Goal: Task Accomplishment & Management: Complete application form

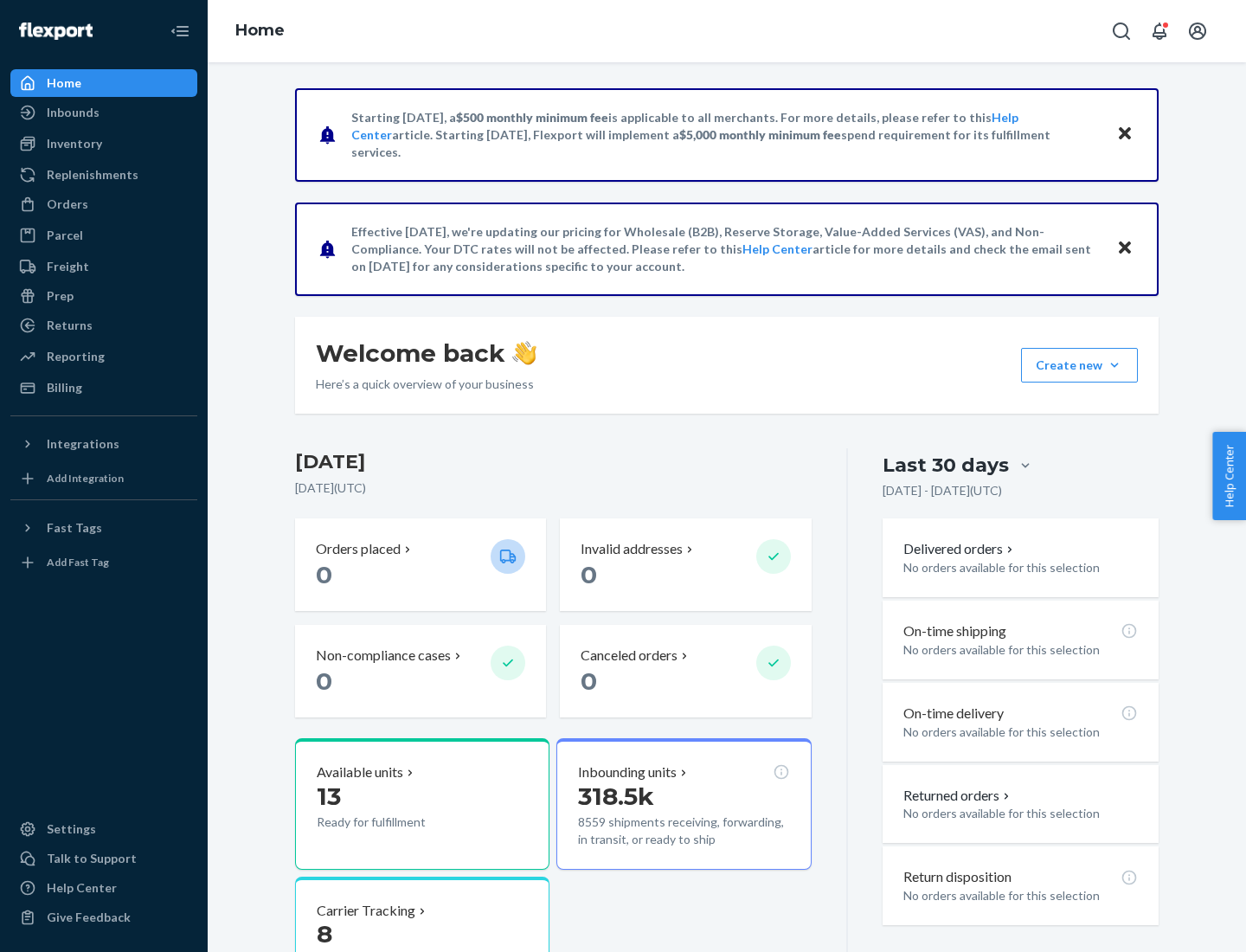
click at [1114, 365] on button "Create new Create new inbound Create new order Create new product" at bounding box center [1079, 365] width 116 height 34
click at [104, 113] on div "Inbounds" at bounding box center [104, 112] width 183 height 24
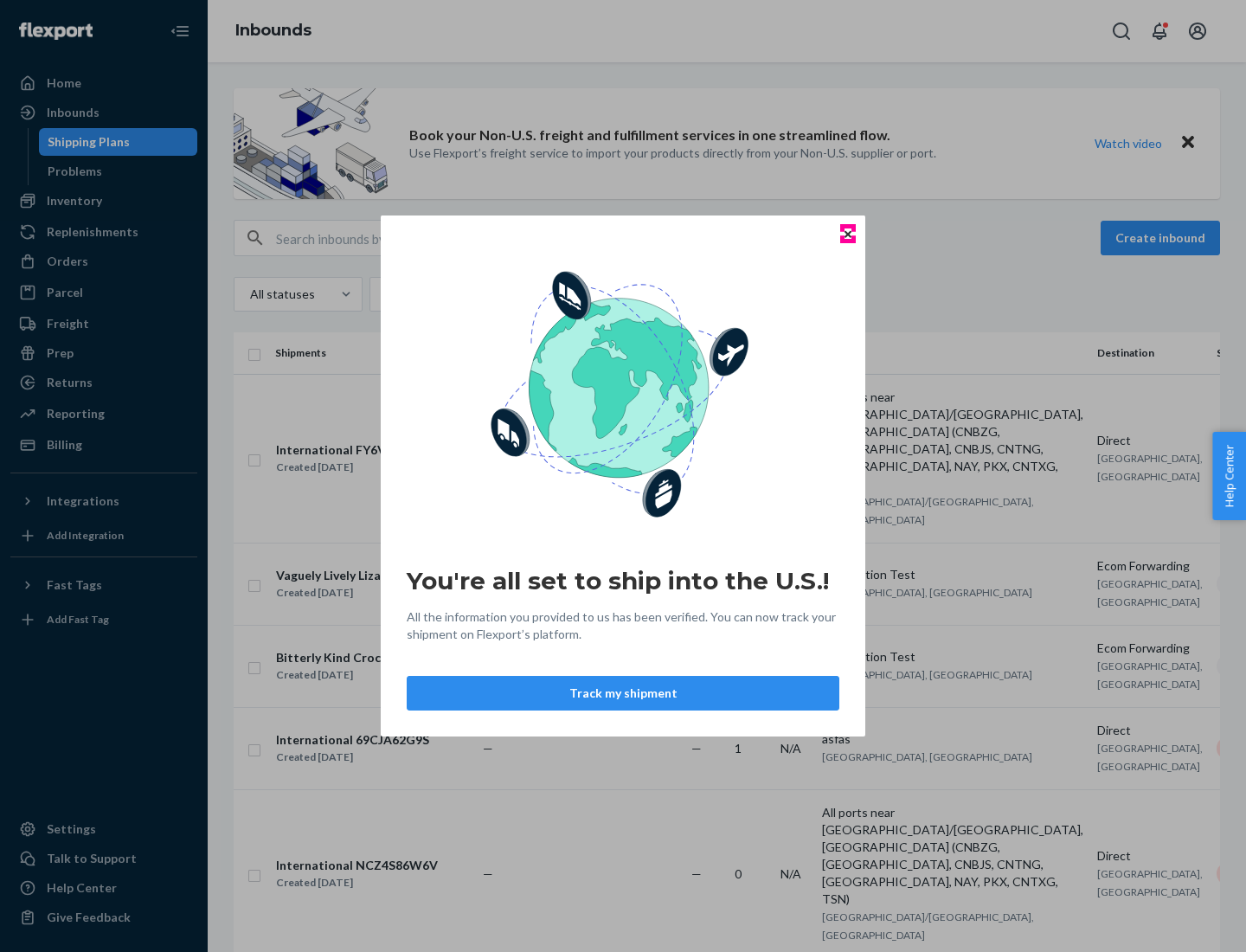
click at [847, 234] on icon "Close" at bounding box center [848, 233] width 7 height 7
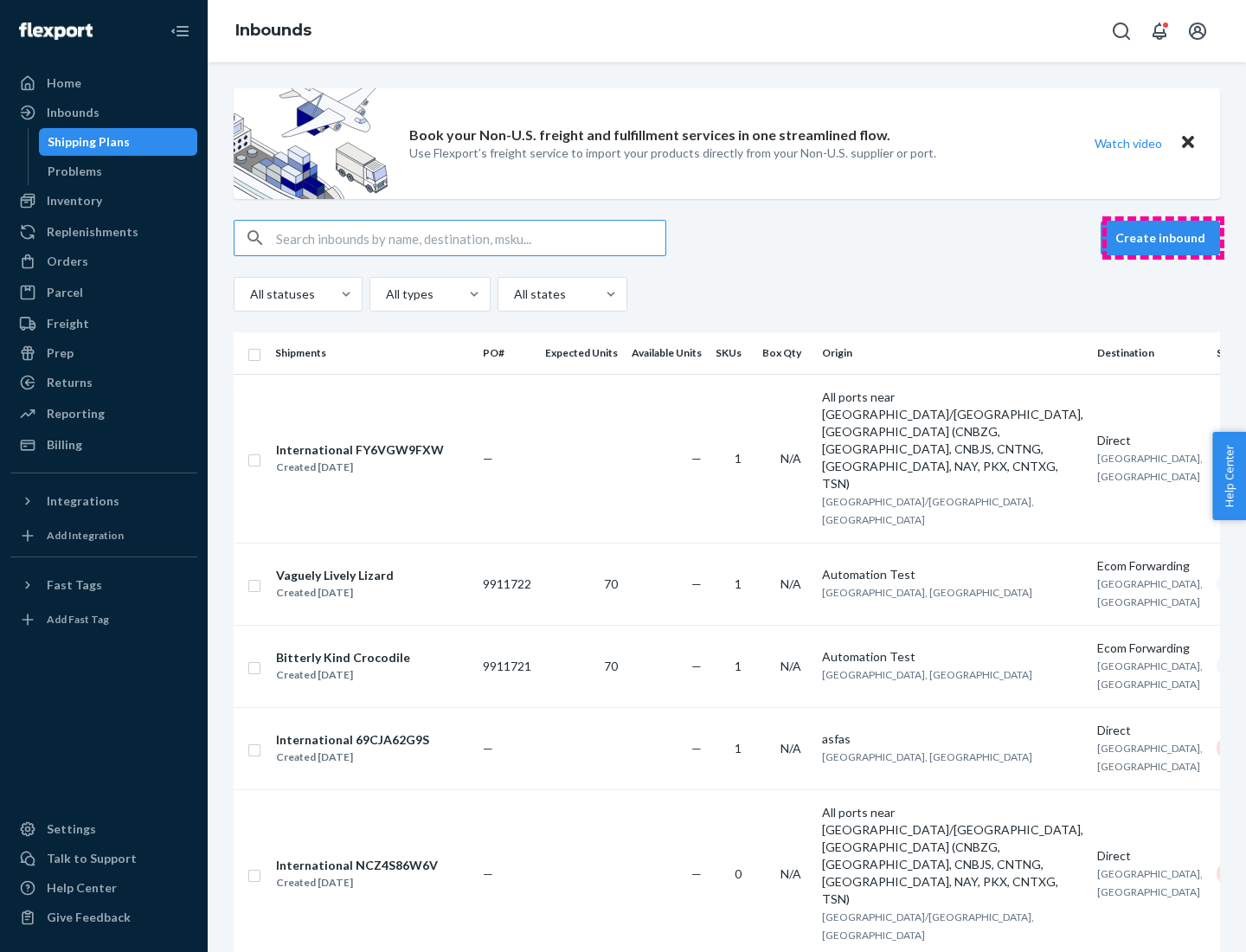
click at [1163, 238] on button "Create inbound" at bounding box center [1160, 238] width 119 height 34
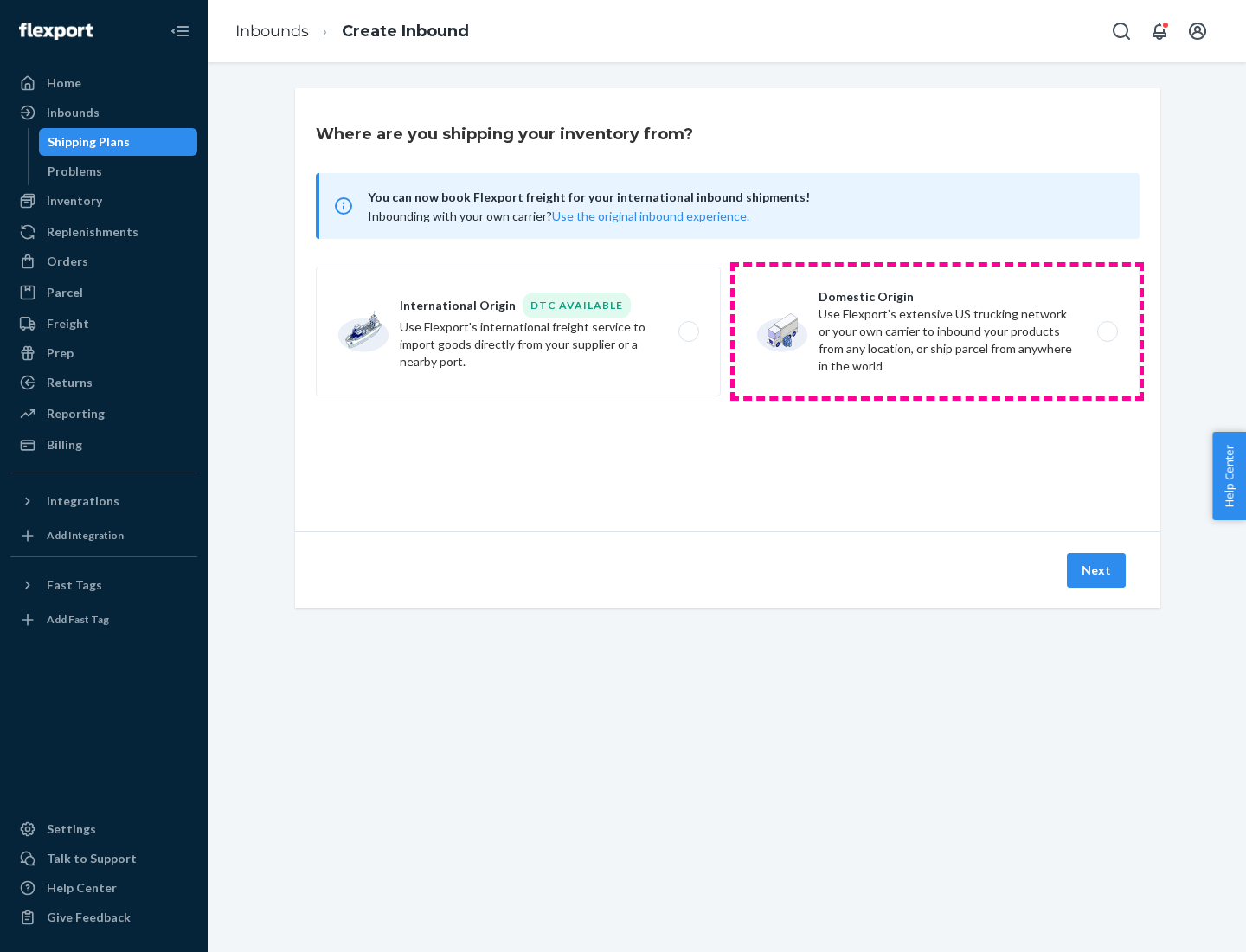
click at [938, 331] on label "Domestic Origin Use Flexport’s extensive US trucking network or your own carrie…" at bounding box center [937, 331] width 405 height 130
click at [1107, 331] on input "Domestic Origin Use Flexport’s extensive US trucking network or your own carrie…" at bounding box center [1112, 332] width 11 height 11
radio input "true"
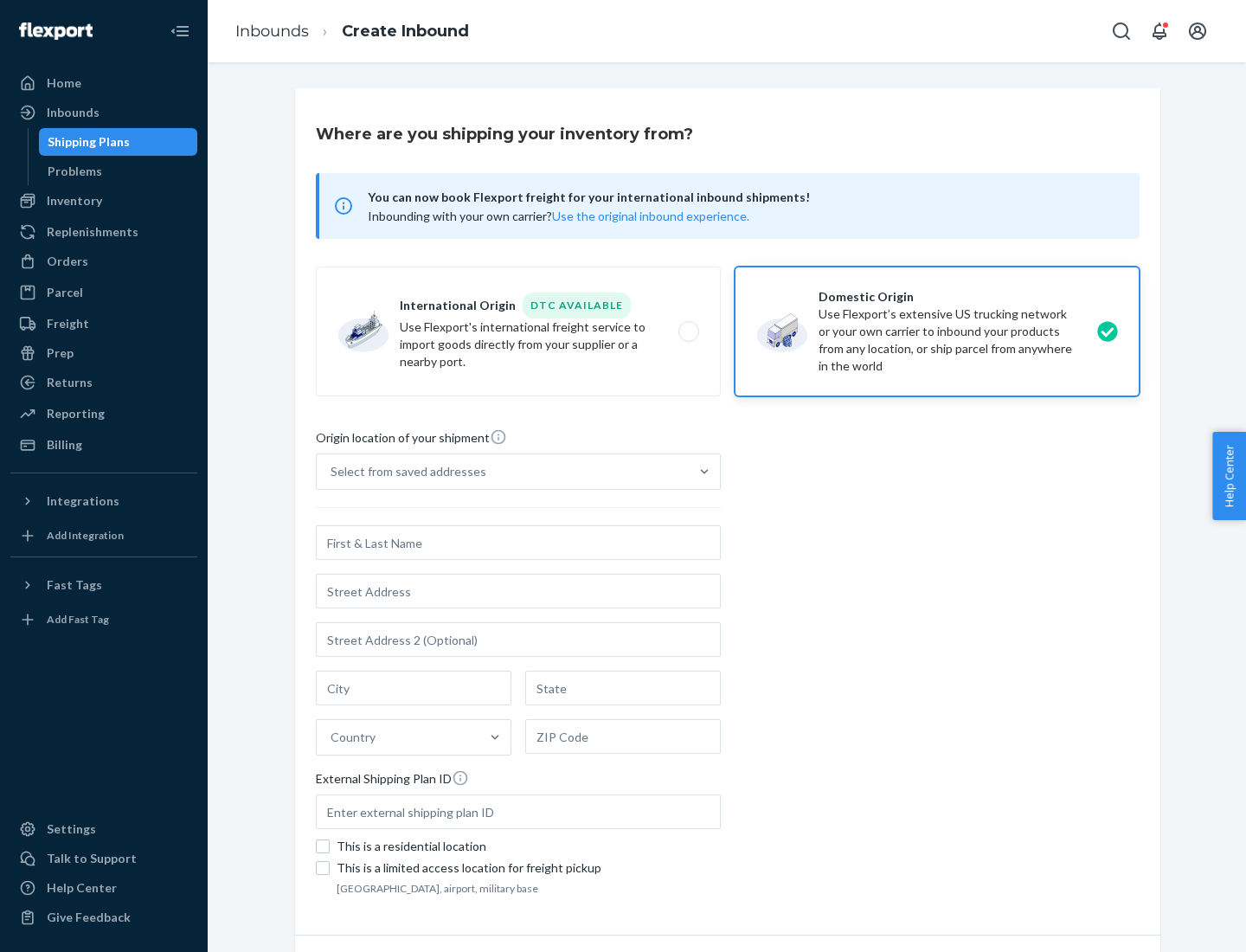
click at [503, 472] on div "Select from saved addresses" at bounding box center [503, 472] width 372 height 34
click at [332, 472] on input "Select from saved addresses" at bounding box center [331, 472] width 2 height 17
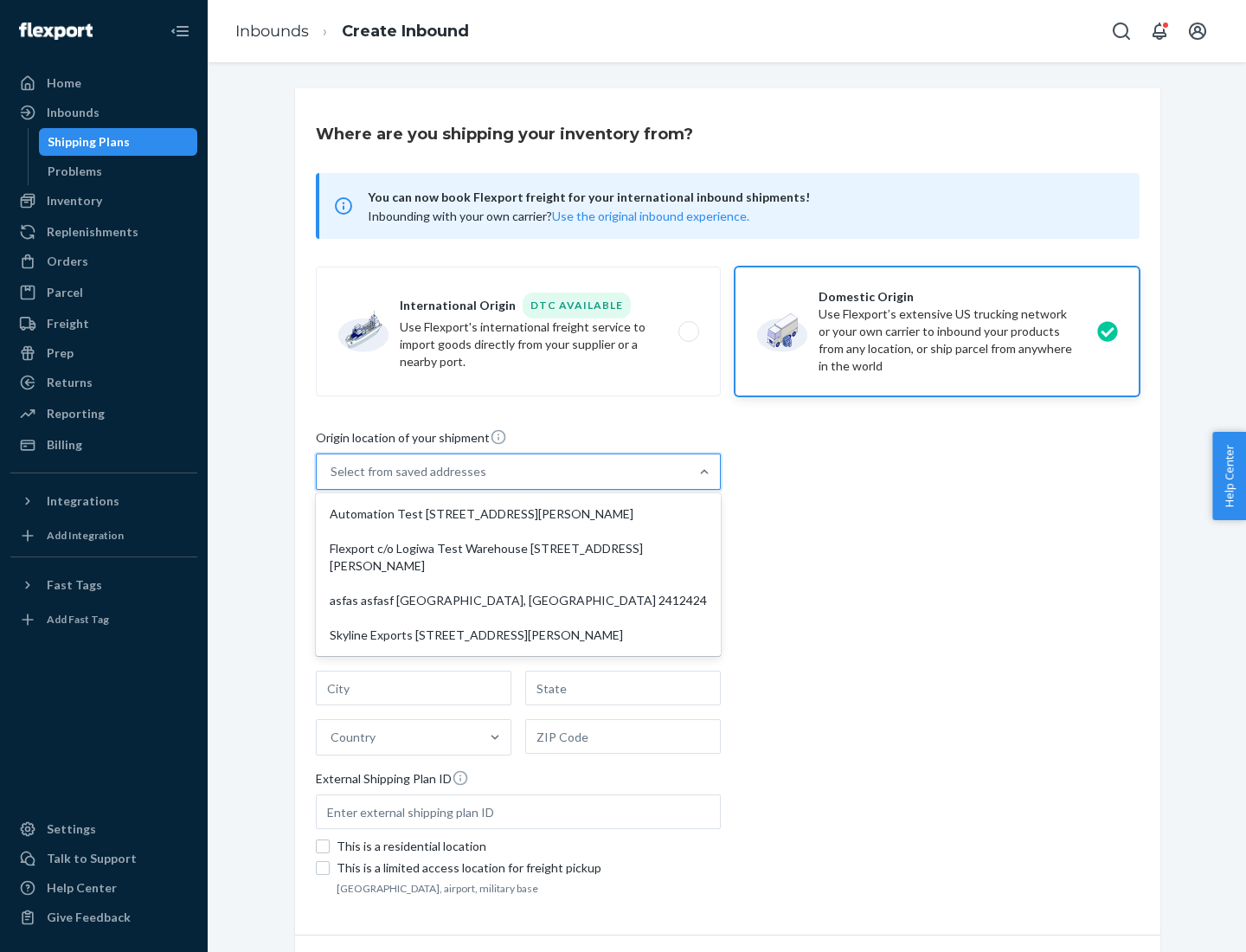
scroll to position [7, 0]
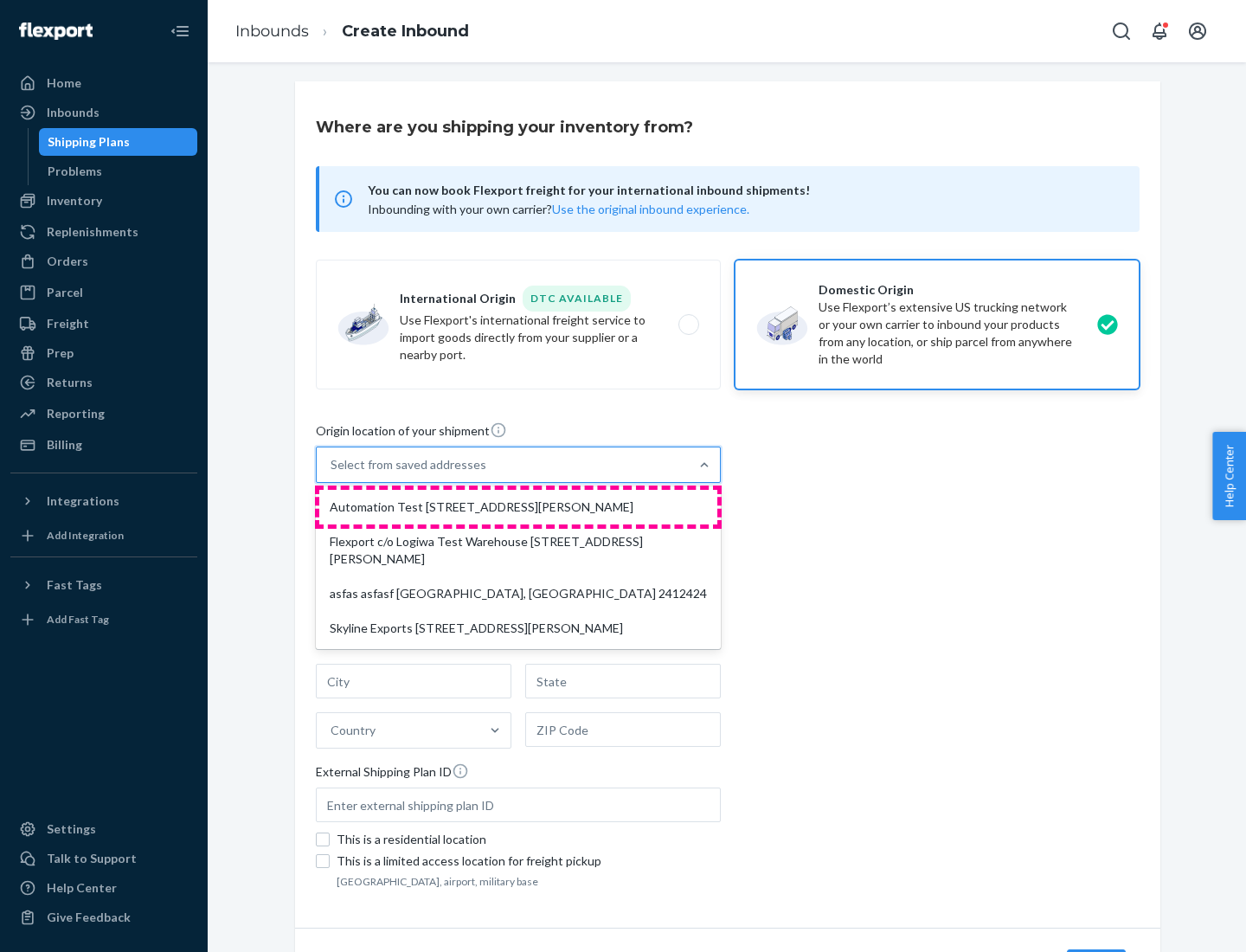
click at [518, 507] on div "Automation Test [STREET_ADDRESS][PERSON_NAME]" at bounding box center [517, 507] width 398 height 34
click at [332, 474] on input "option Automation Test [STREET_ADDRESS][PERSON_NAME] focused, 1 of 4. 4 results…" at bounding box center [331, 465] width 2 height 17
type input "Automation Test"
type input "9th Floor"
type input "[GEOGRAPHIC_DATA]"
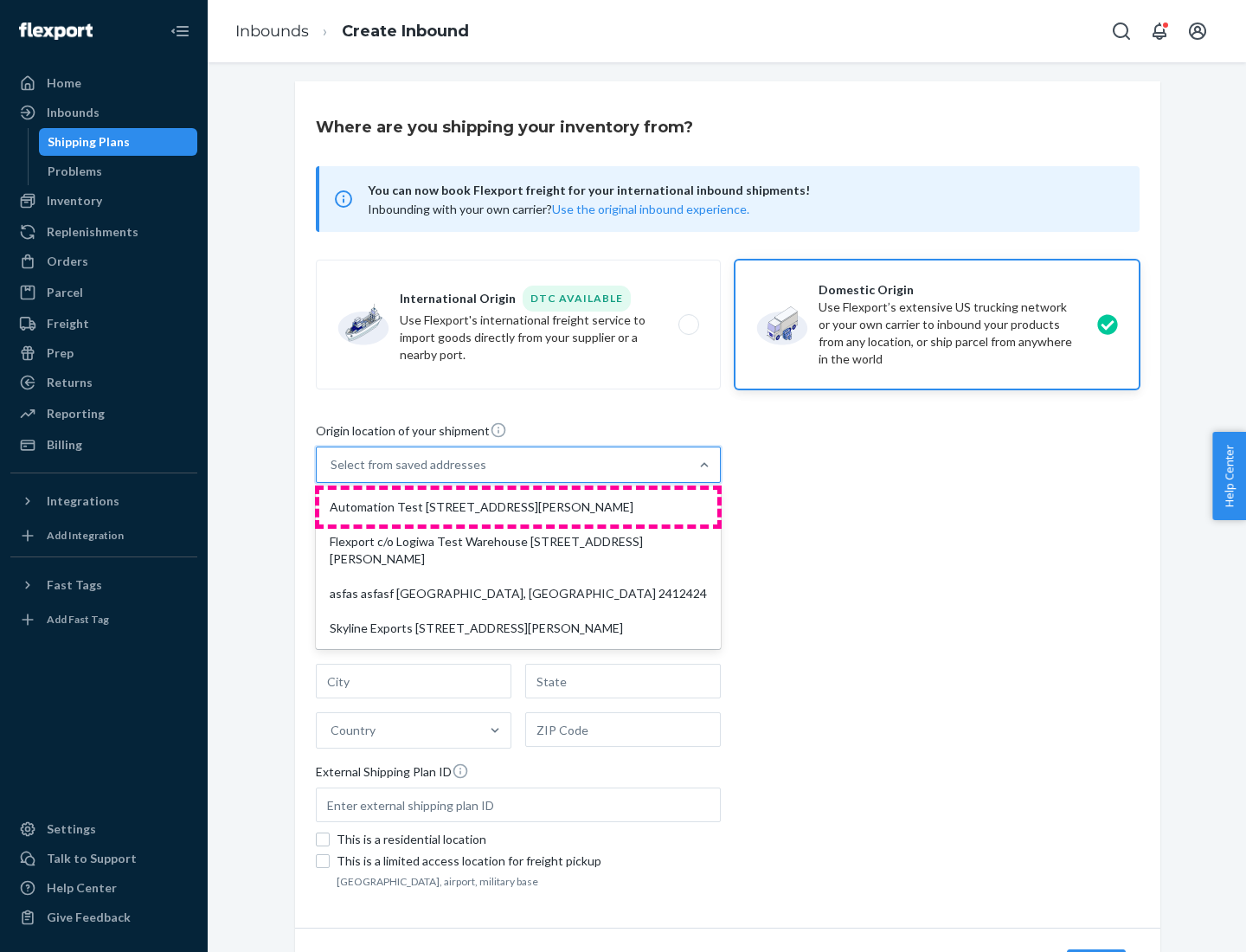
type input "CA"
type input "94104"
type input "[STREET_ADDRESS][PERSON_NAME]"
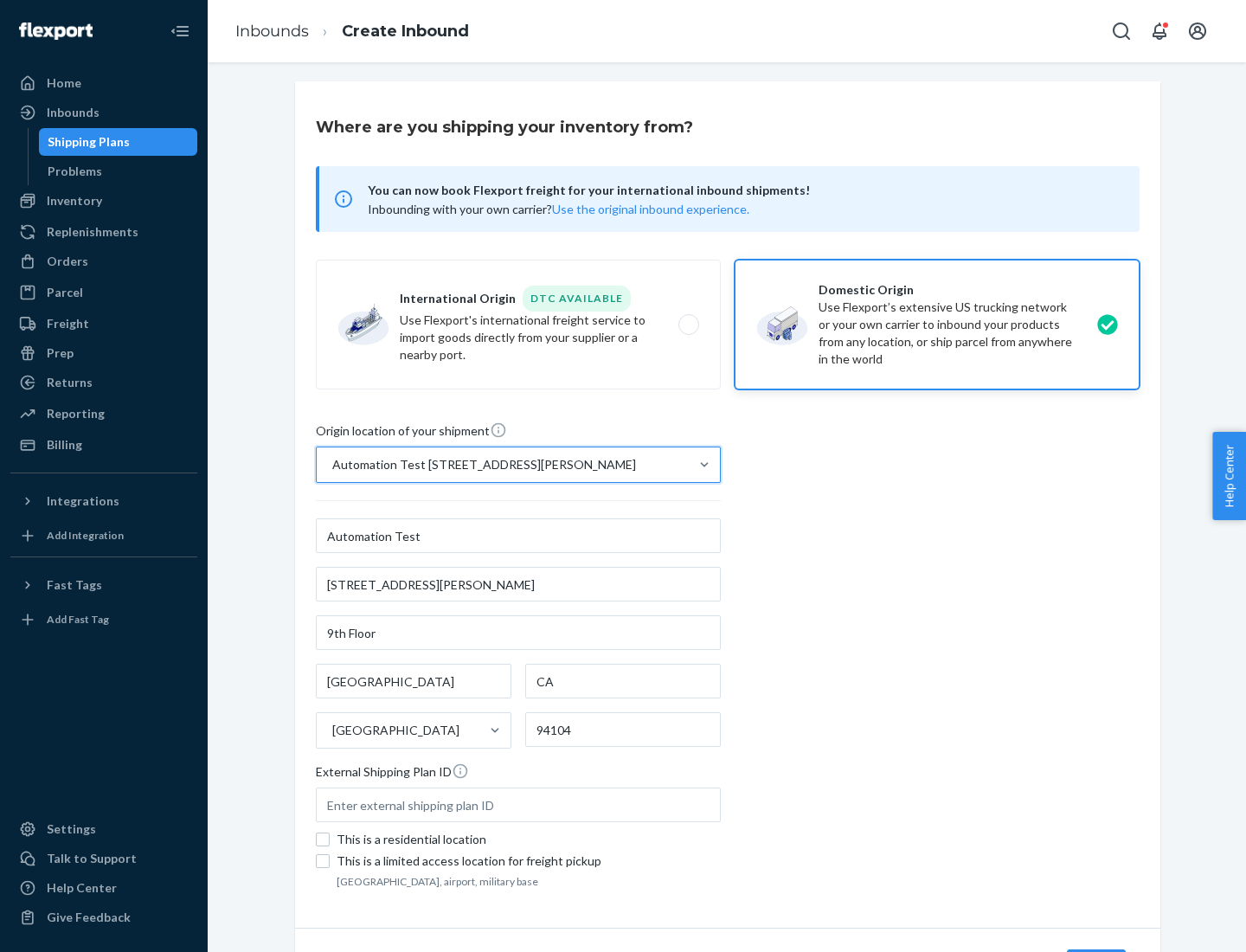
scroll to position [101, 0]
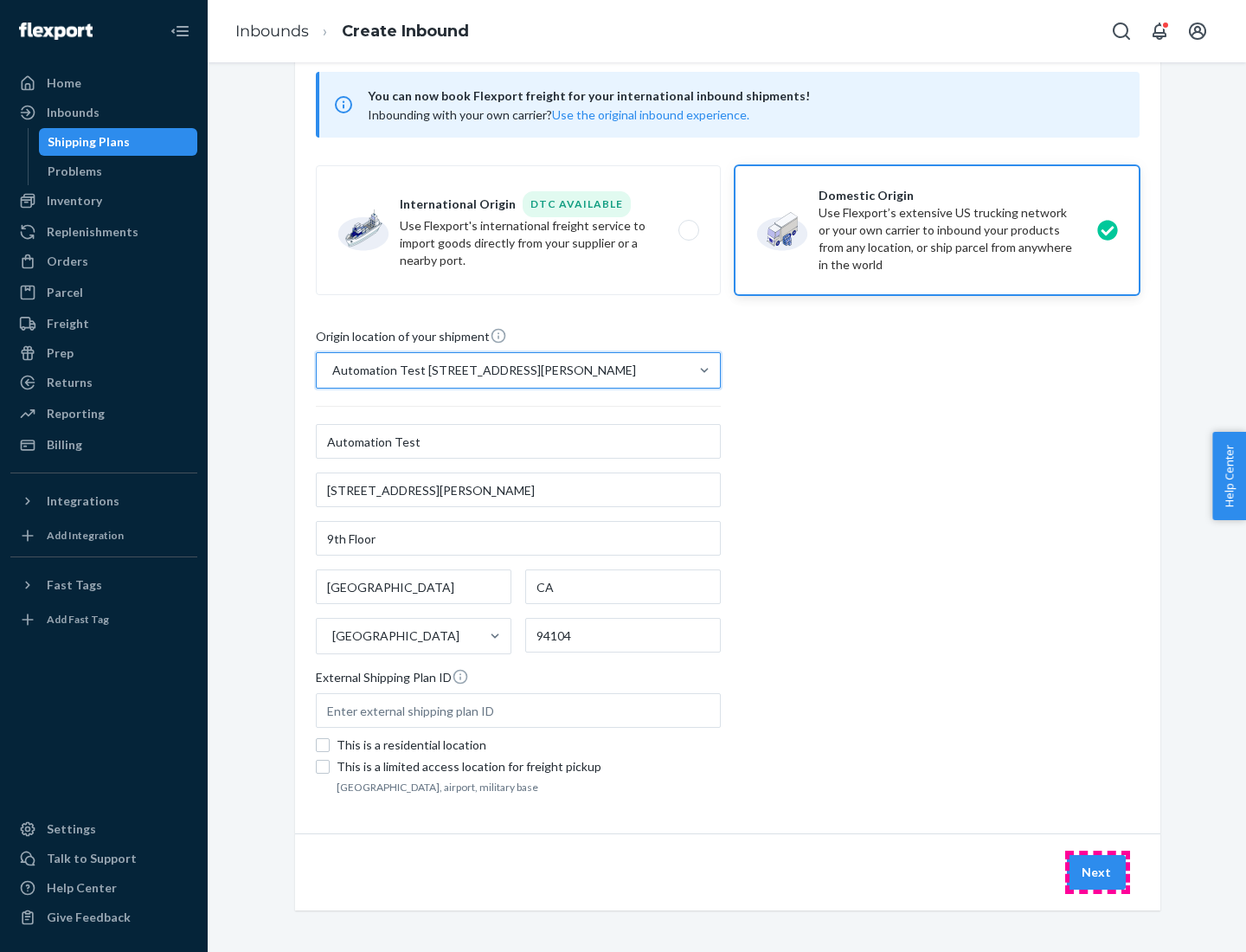
click at [1097, 873] on button "Next" at bounding box center [1097, 872] width 59 height 34
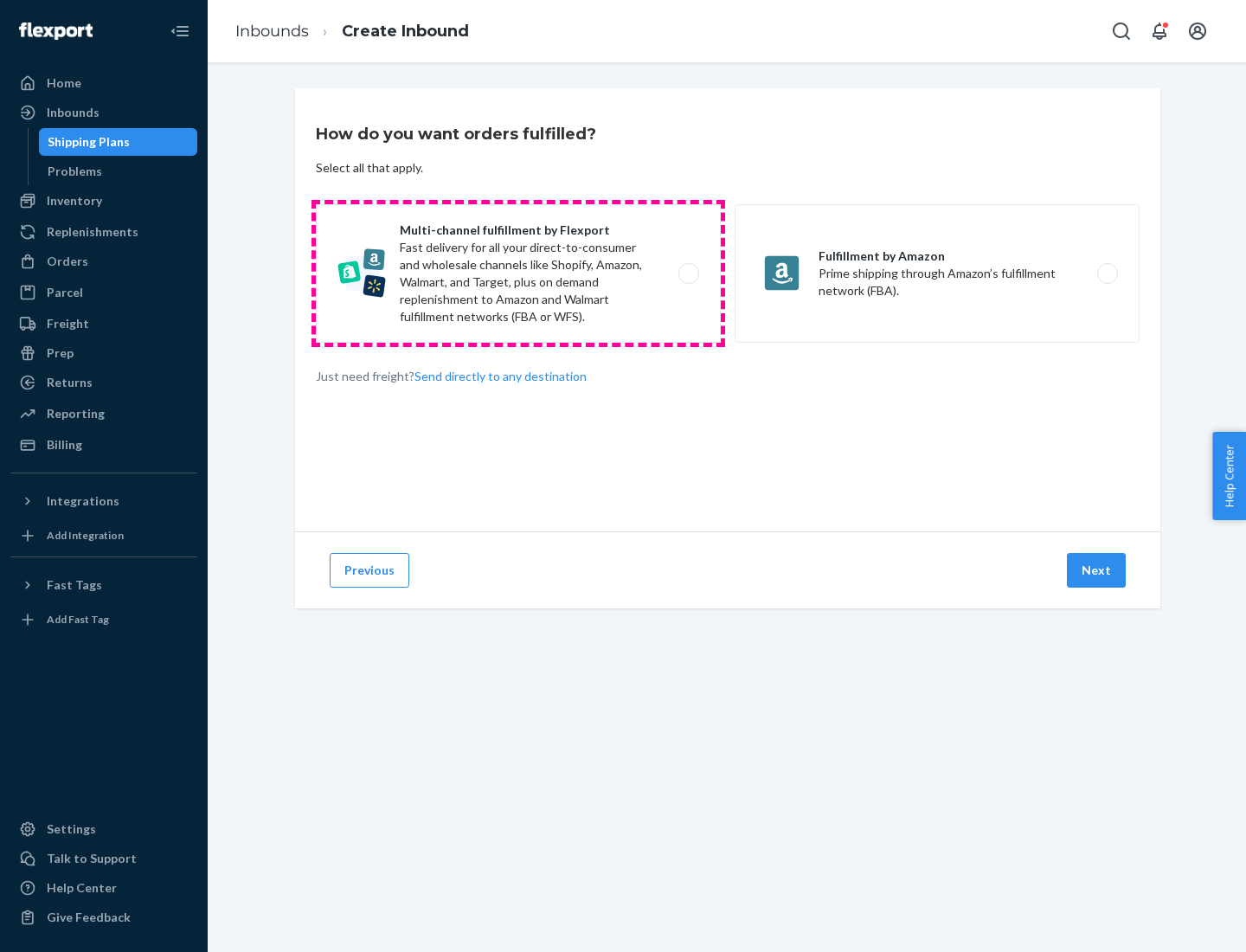
click at [518, 273] on label "Multi-channel fulfillment by Flexport Fast delivery for all your direct-to-cons…" at bounding box center [518, 273] width 405 height 138
click at [688, 273] on input "Multi-channel fulfillment by Flexport Fast delivery for all your direct-to-cons…" at bounding box center [694, 274] width 11 height 11
radio input "true"
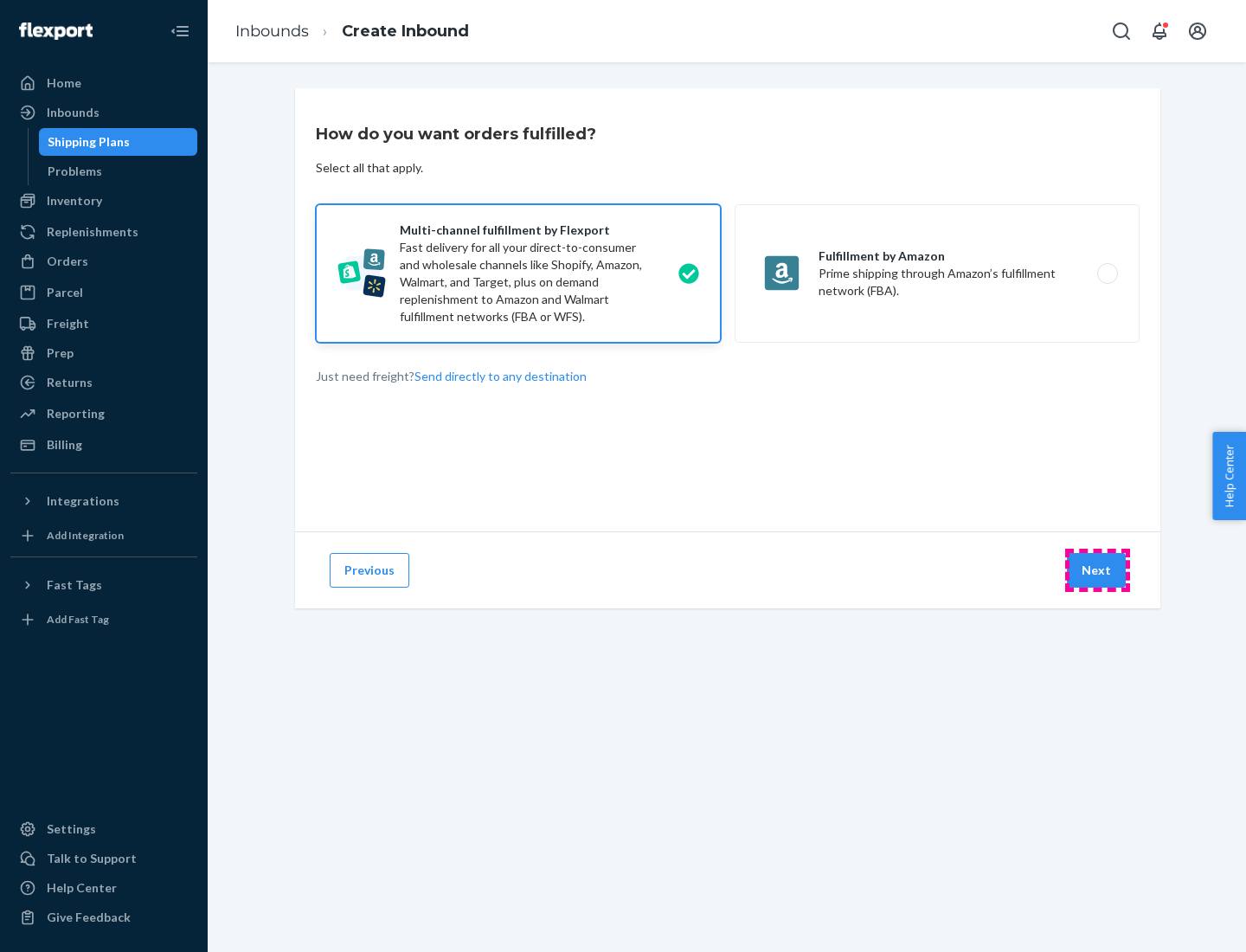
click at [1097, 570] on button "Next" at bounding box center [1097, 570] width 59 height 34
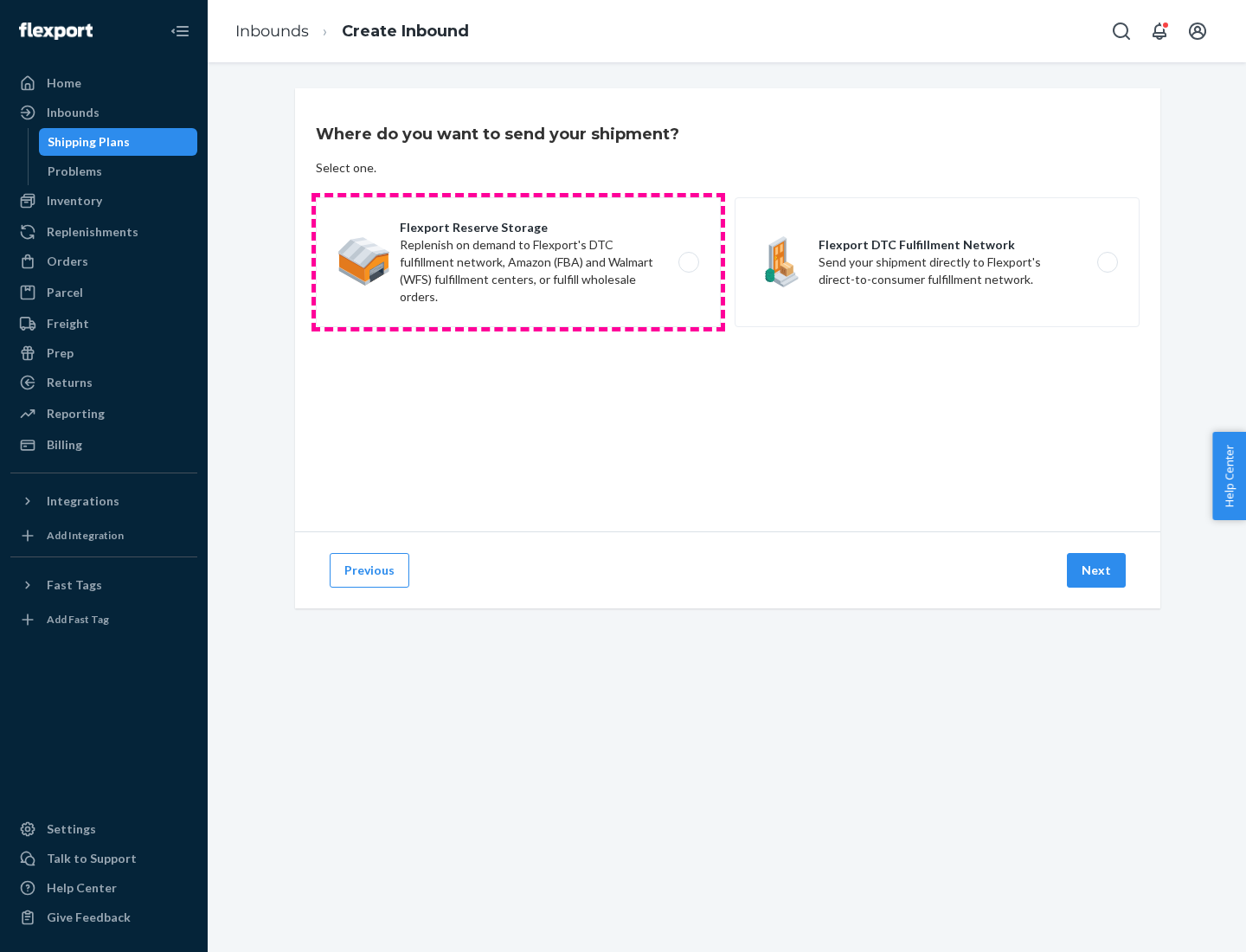
click at [518, 263] on label "Flexport Reserve Storage Replenish on demand to Flexport's DTC fulfillment netw…" at bounding box center [518, 263] width 405 height 130
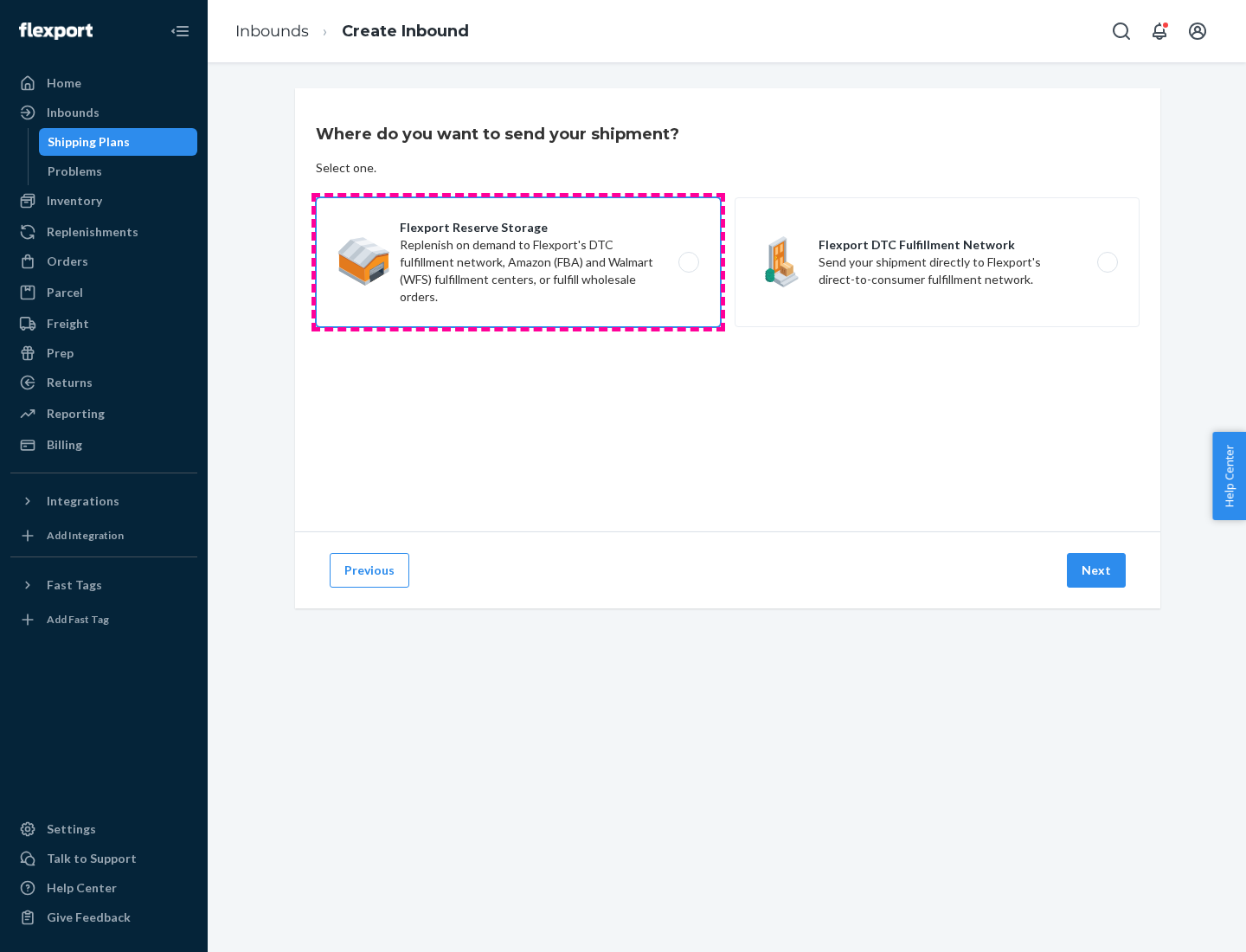
click at [688, 263] on input "Flexport Reserve Storage Replenish on demand to Flexport's DTC fulfillment netw…" at bounding box center [694, 263] width 11 height 11
radio input "true"
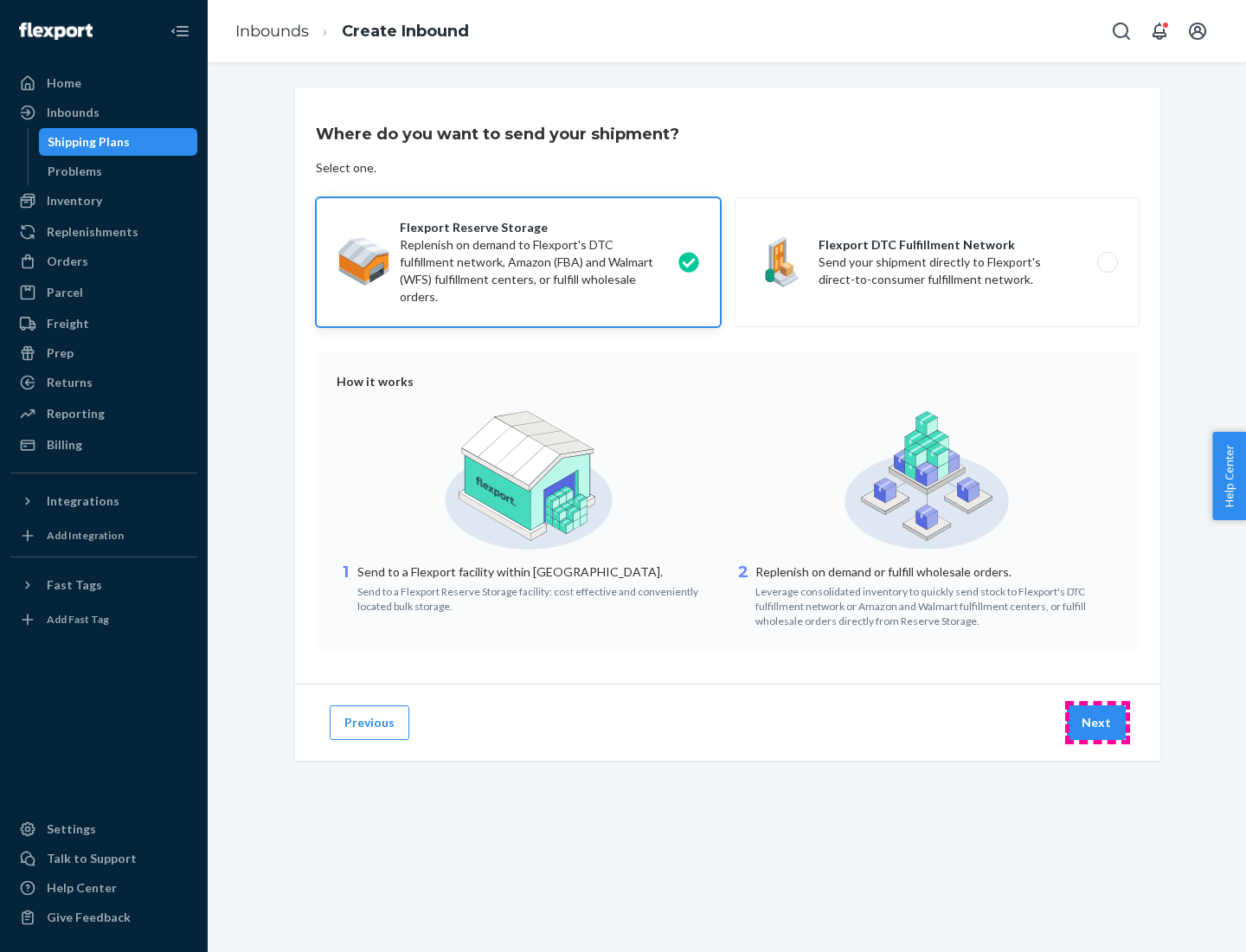
click at [1097, 723] on button "Next" at bounding box center [1097, 723] width 59 height 34
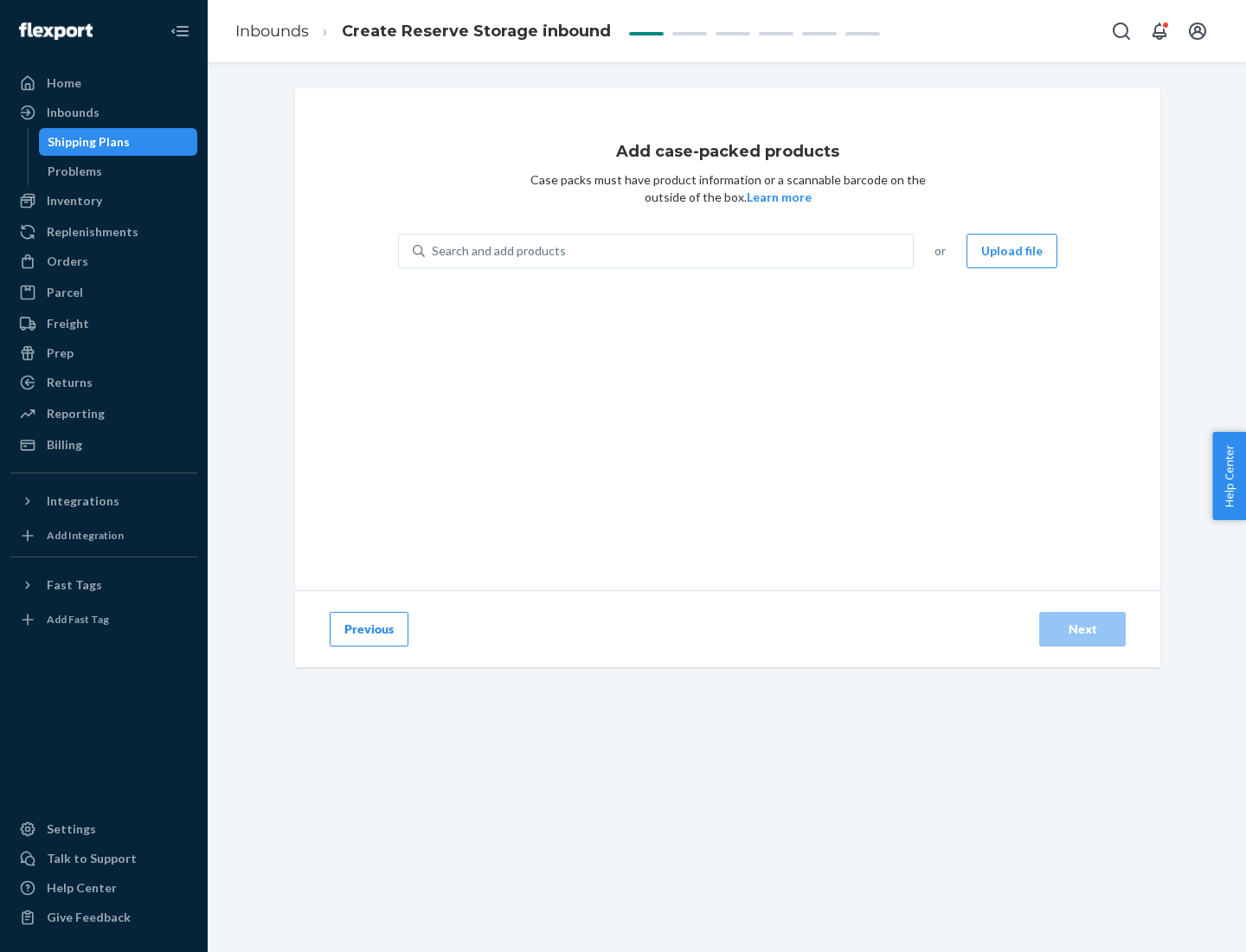
click at [669, 251] on div "Search and add products" at bounding box center [668, 251] width 488 height 32
click at [433, 251] on input "Search and add products" at bounding box center [433, 251] width 2 height 17
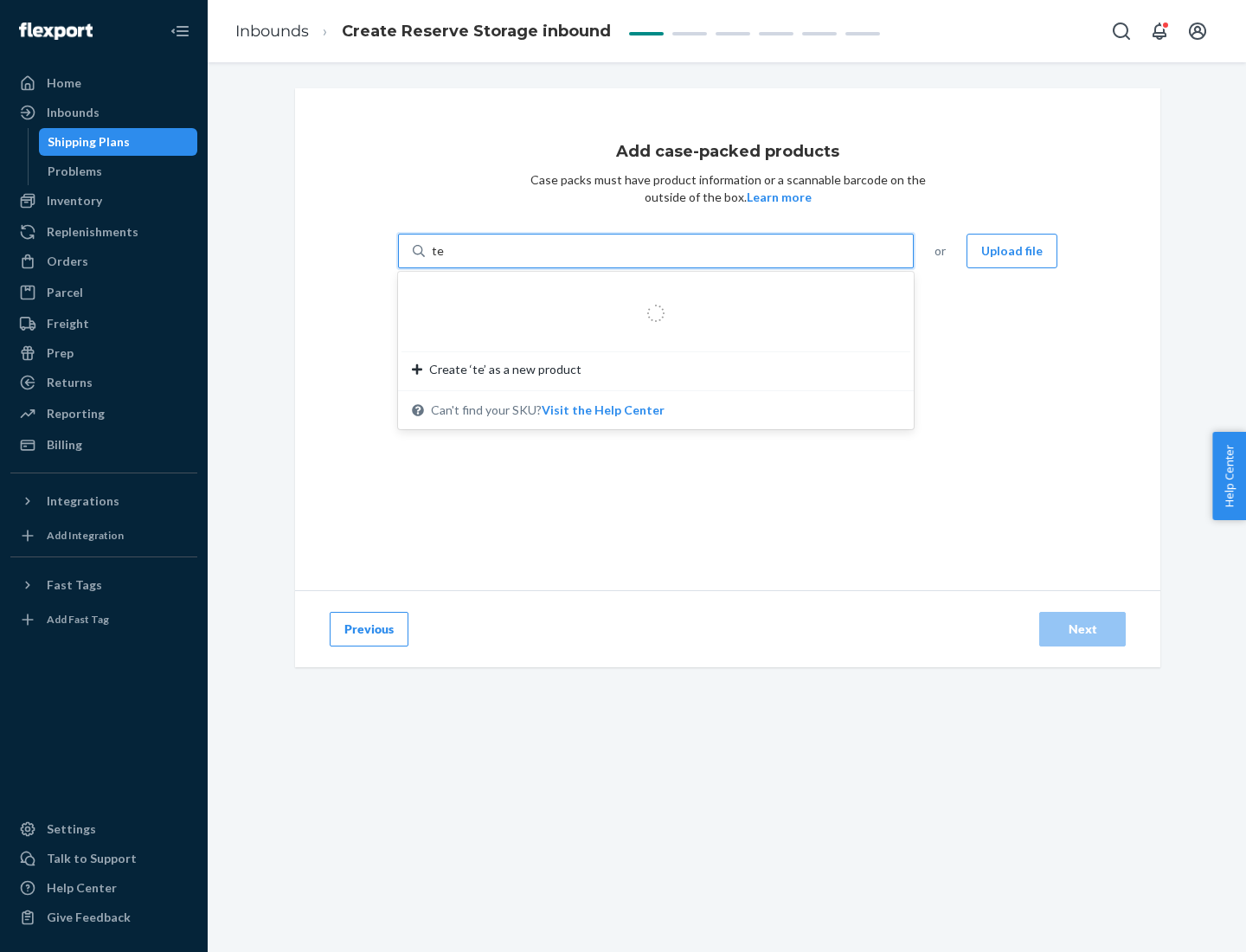
type input "test-syn"
click at [650, 292] on div "test - syn - test" at bounding box center [648, 292] width 475 height 17
click at [476, 260] on input "test-syn" at bounding box center [454, 251] width 45 height 17
type input "1"
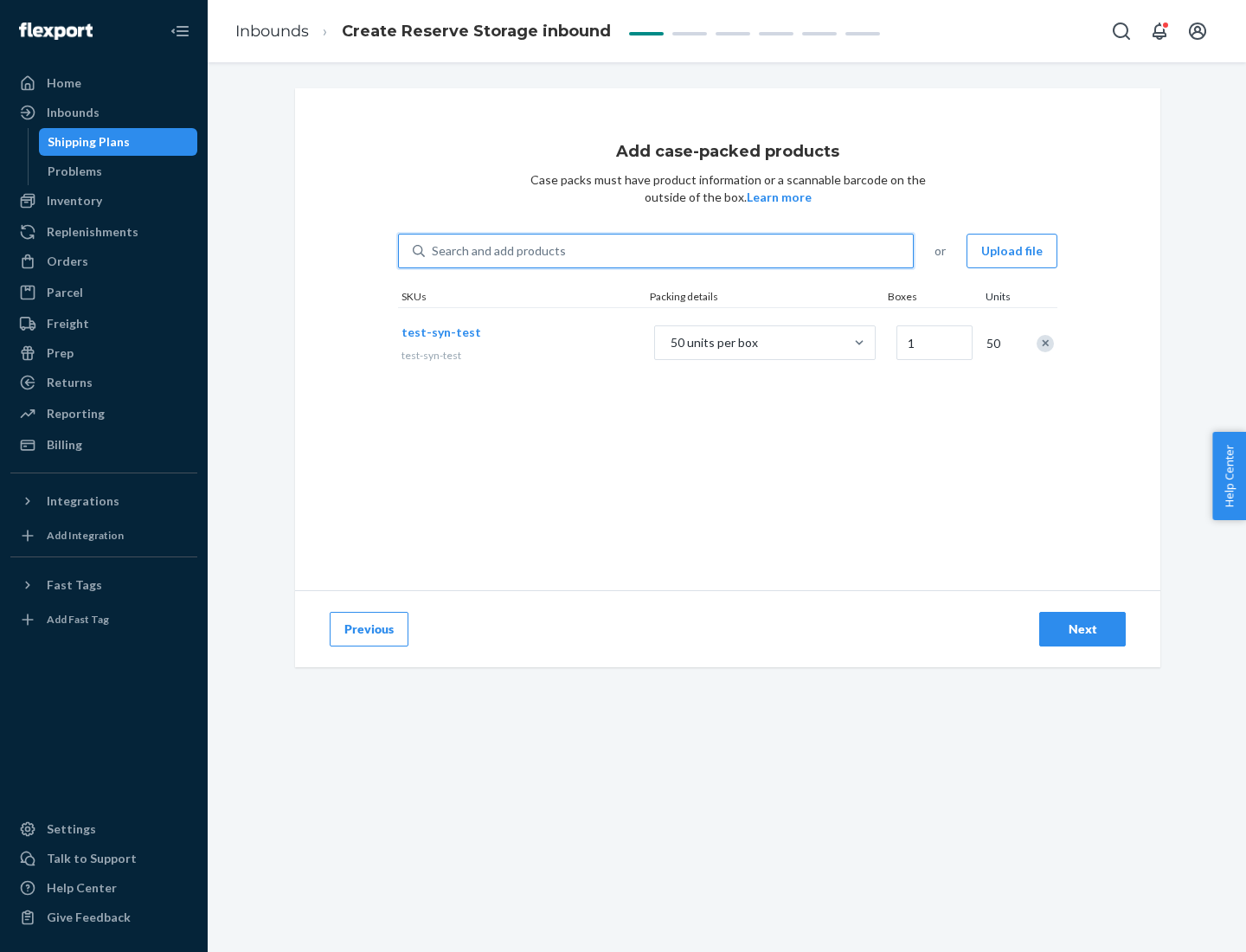
click at [1083, 629] on div "Next" at bounding box center [1083, 629] width 57 height 17
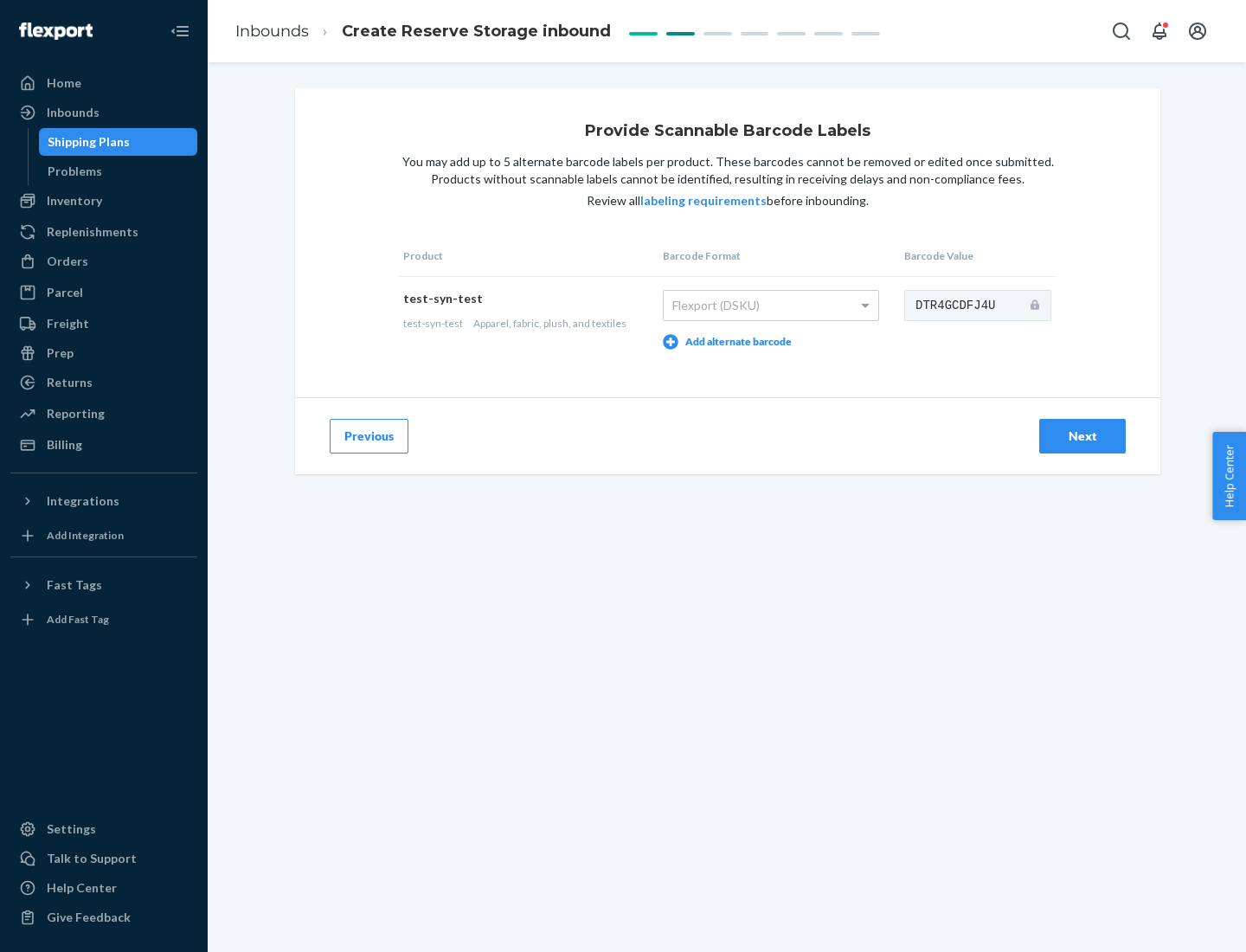
click at [1083, 435] on div "Next" at bounding box center [1083, 436] width 57 height 17
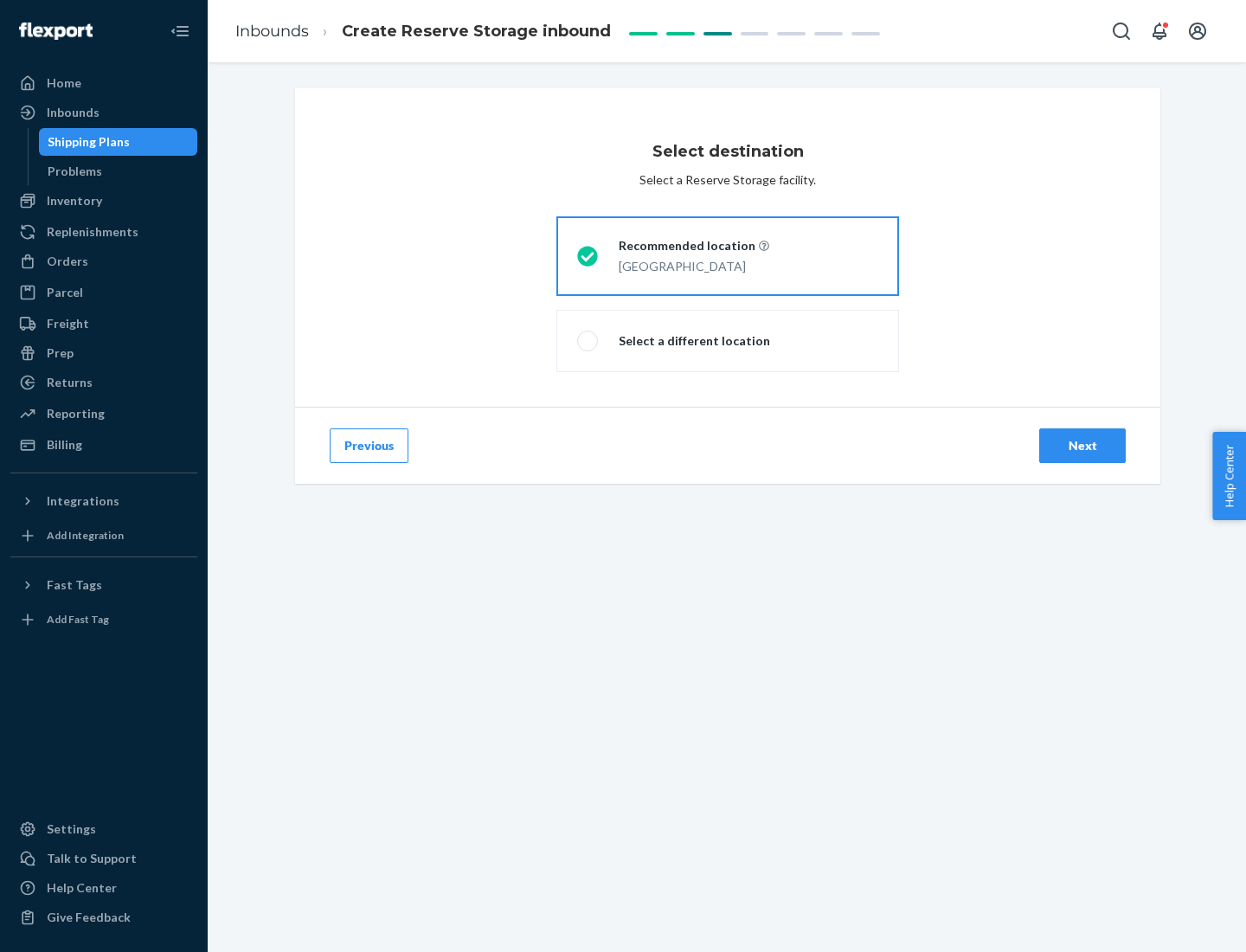
click at [1083, 446] on div "Next" at bounding box center [1083, 446] width 57 height 17
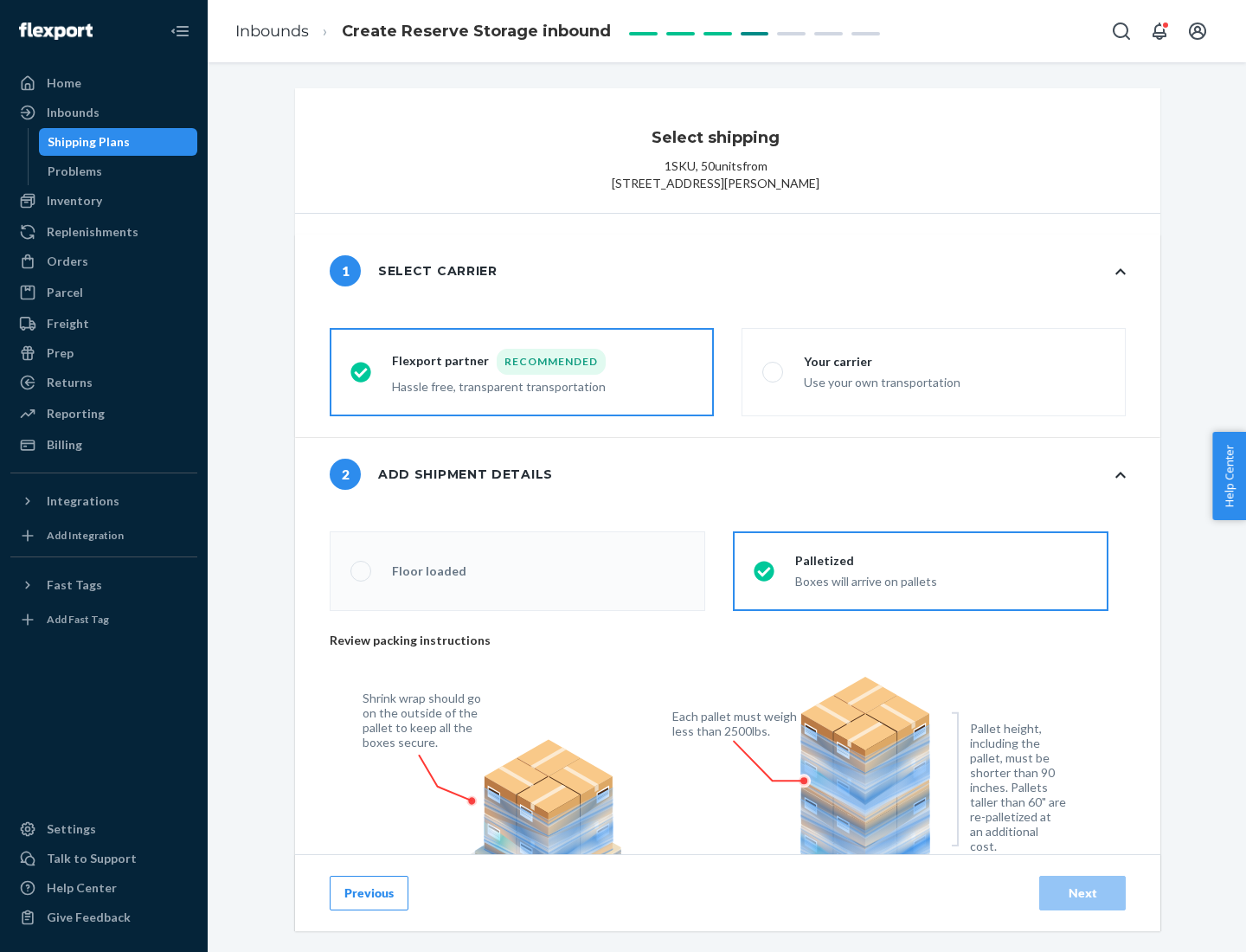
radio input "false"
type input "1"
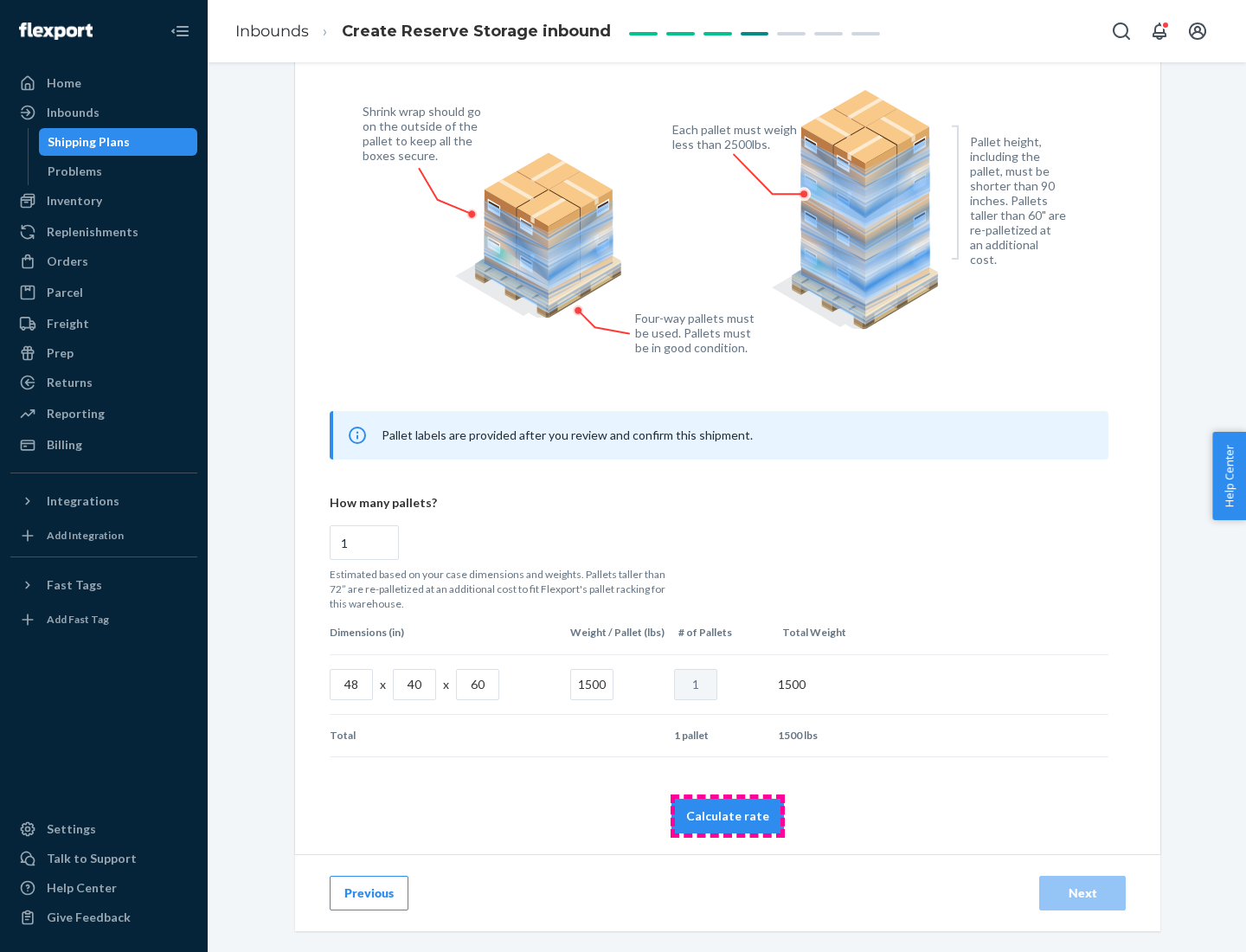
click at [728, 815] on button "Calculate rate" at bounding box center [728, 816] width 113 height 34
radio input "false"
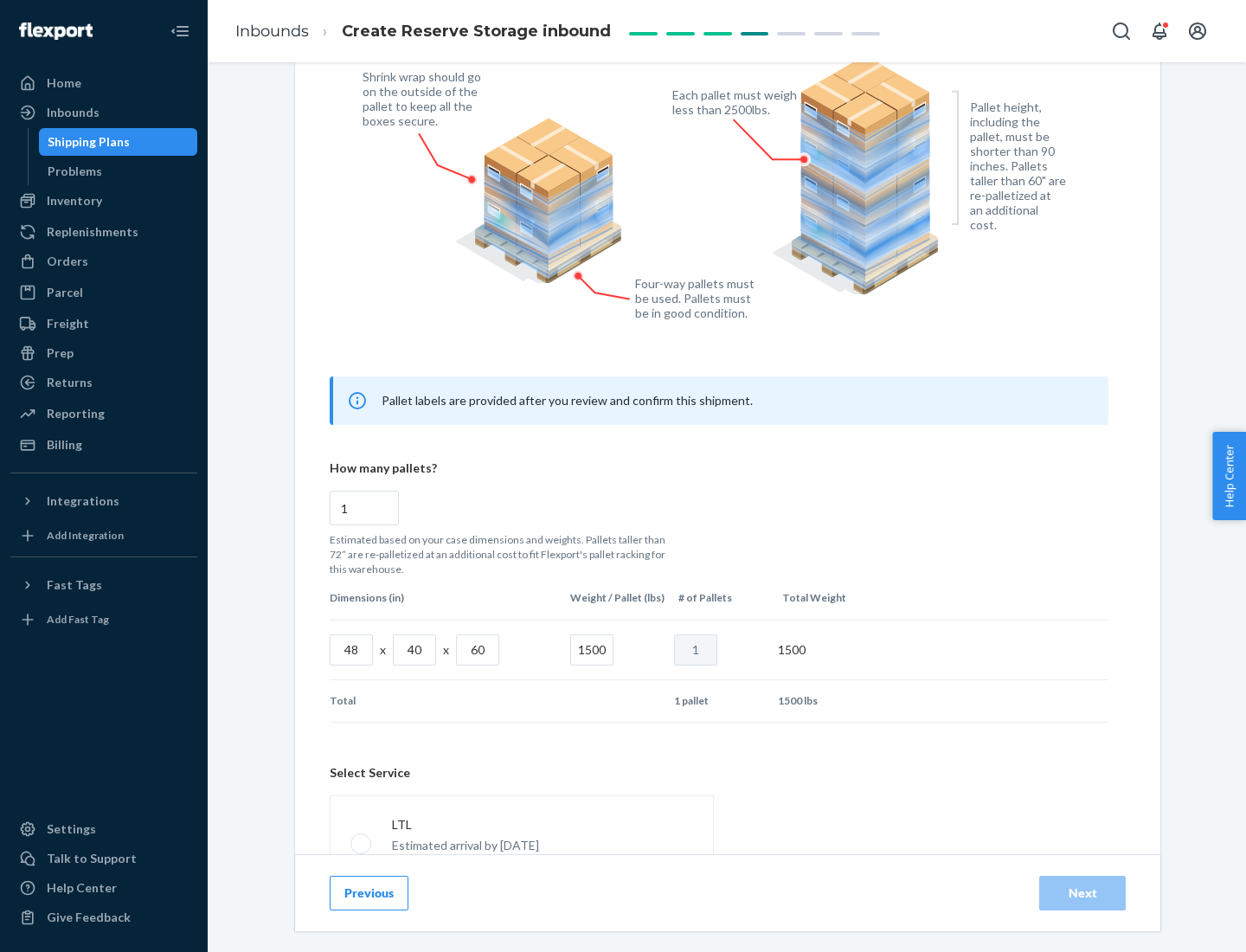
scroll to position [765, 0]
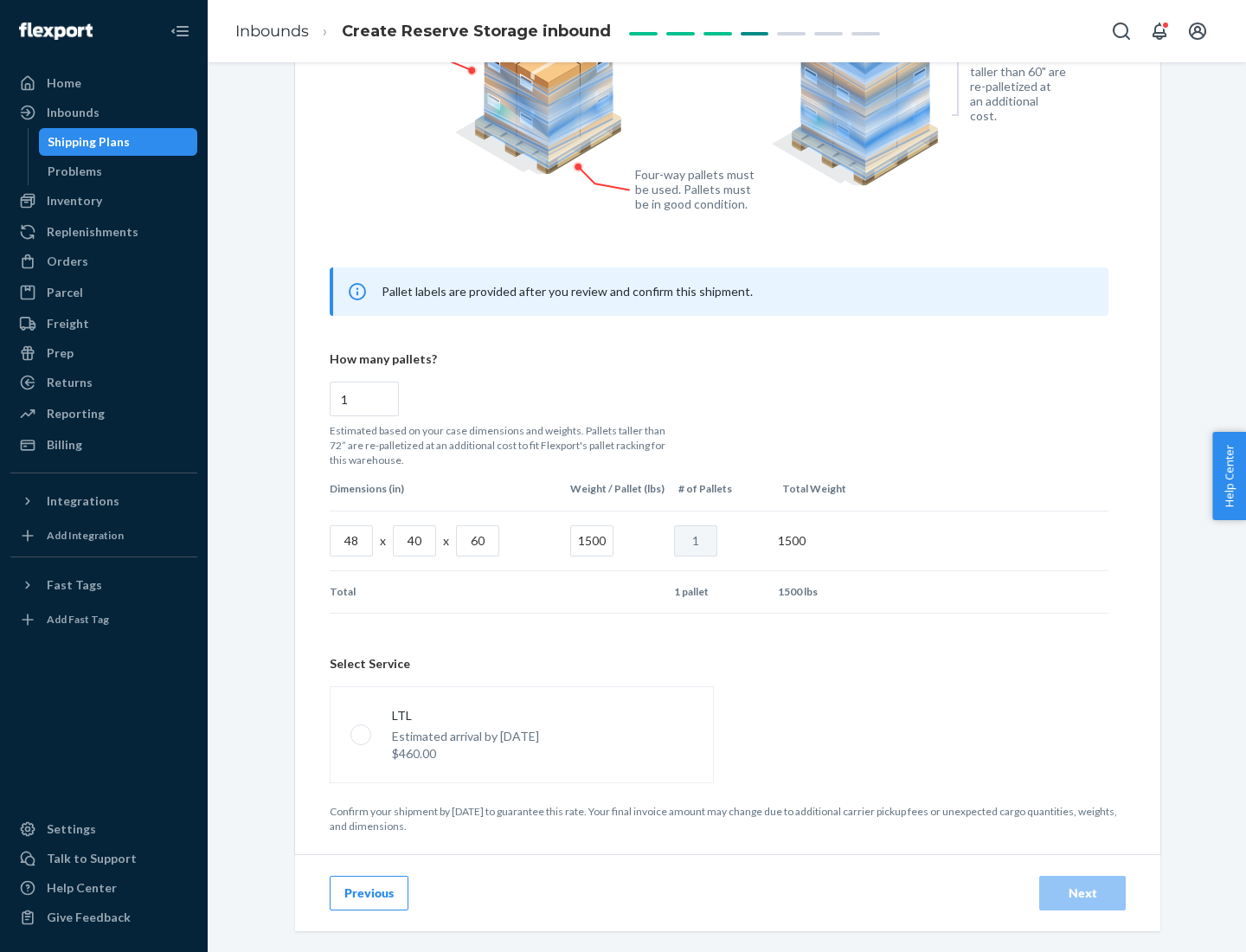
click at [521, 734] on p "Estimated arrival by [DATE]" at bounding box center [466, 736] width 147 height 17
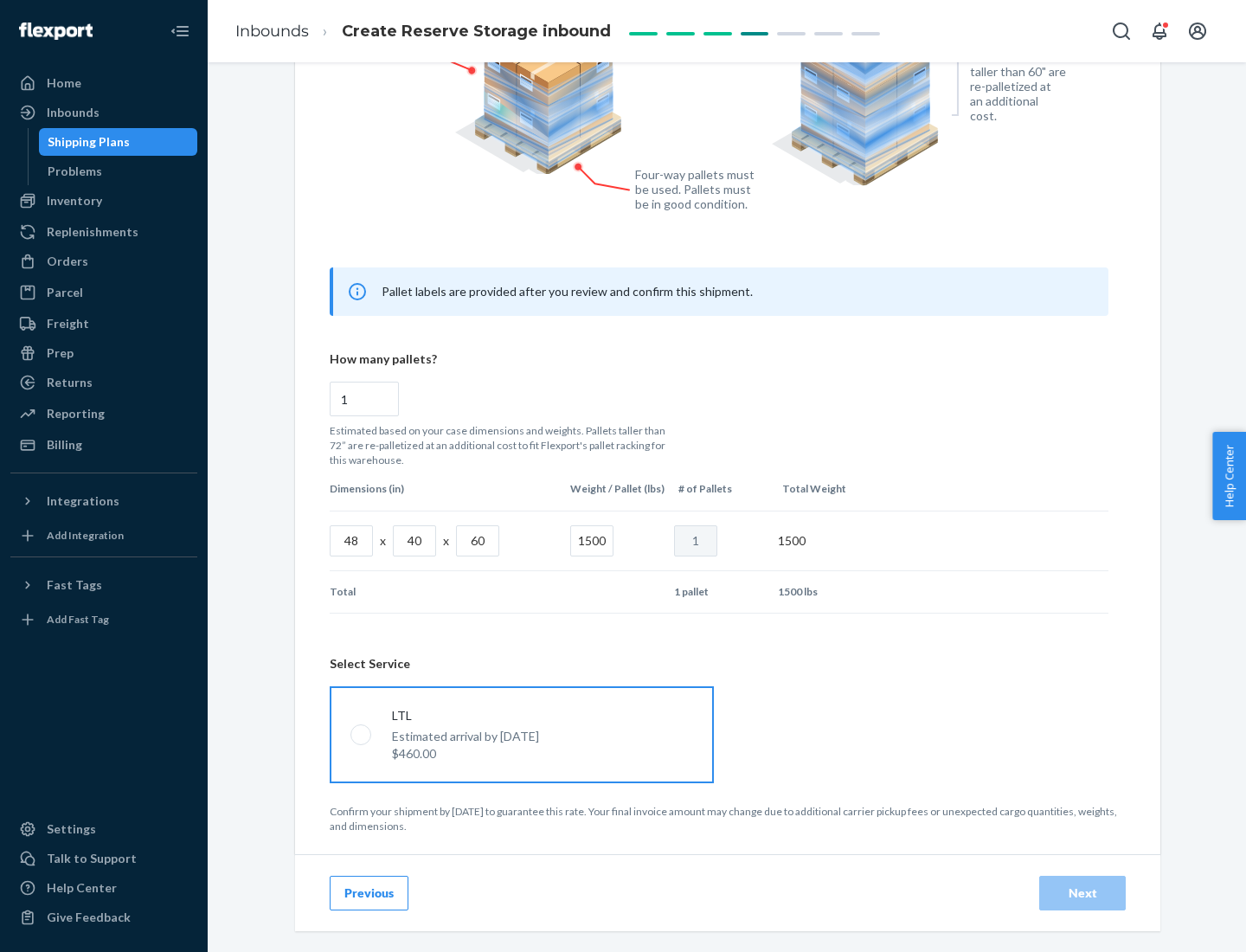
click at [362, 734] on input "LTL Estimated arrival by [DATE] $460.00" at bounding box center [356, 734] width 11 height 11
radio input "true"
radio input "false"
click at [1083, 892] on div "Next" at bounding box center [1083, 893] width 57 height 17
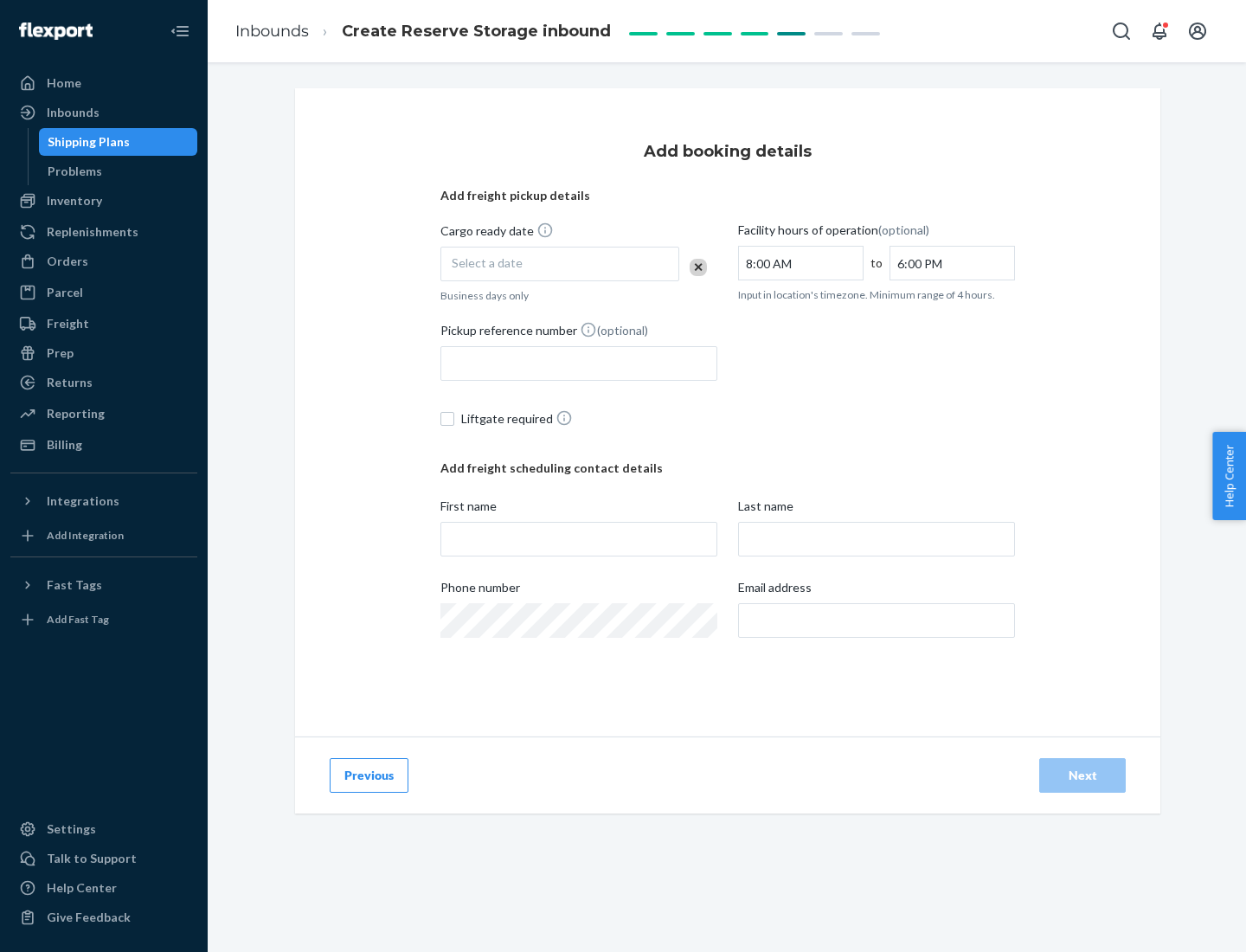
click at [560, 264] on div "Select a date" at bounding box center [560, 264] width 239 height 34
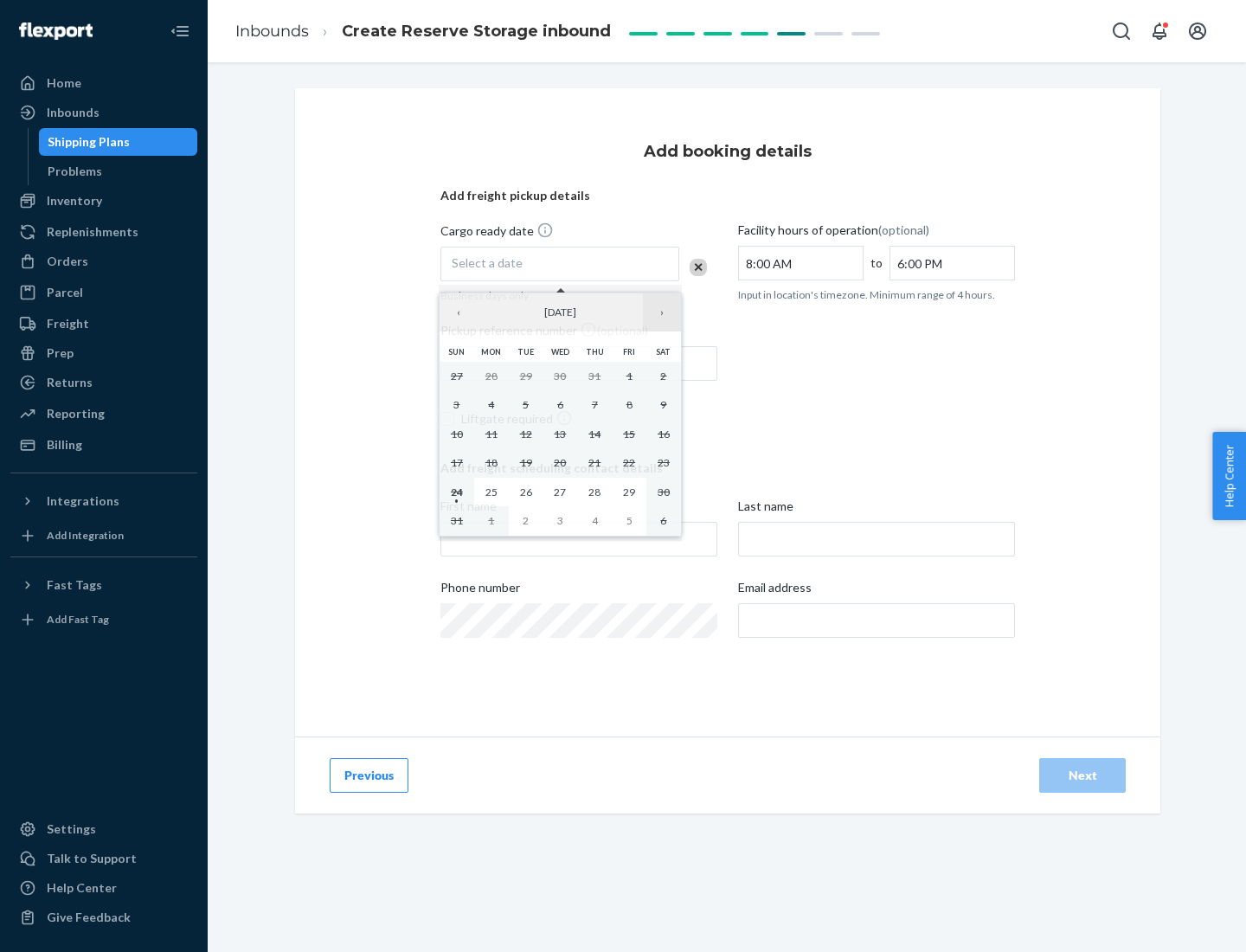
click at [662, 312] on button "›" at bounding box center [662, 312] width 38 height 38
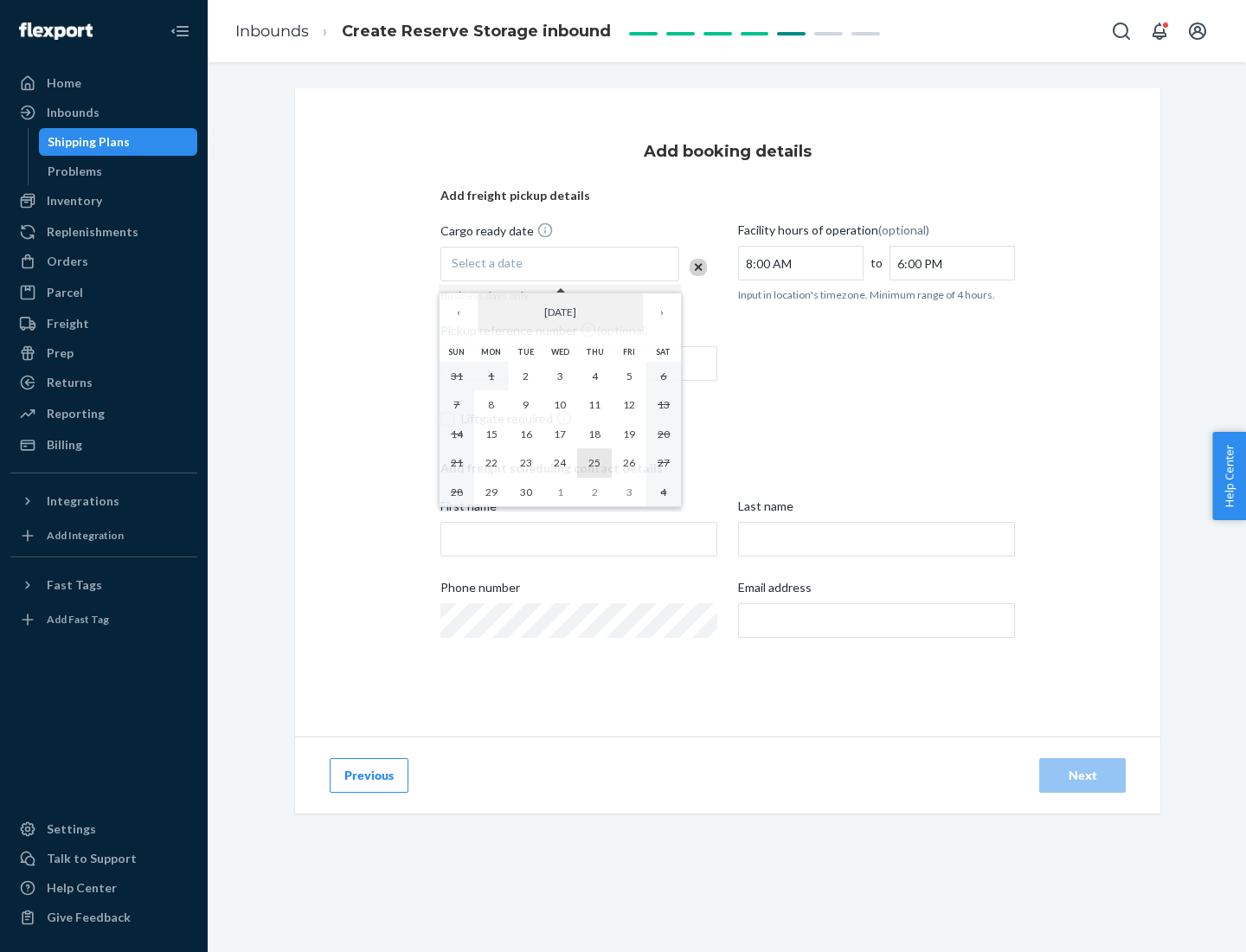
click at [595, 462] on abbr "25" at bounding box center [594, 463] width 12 height 13
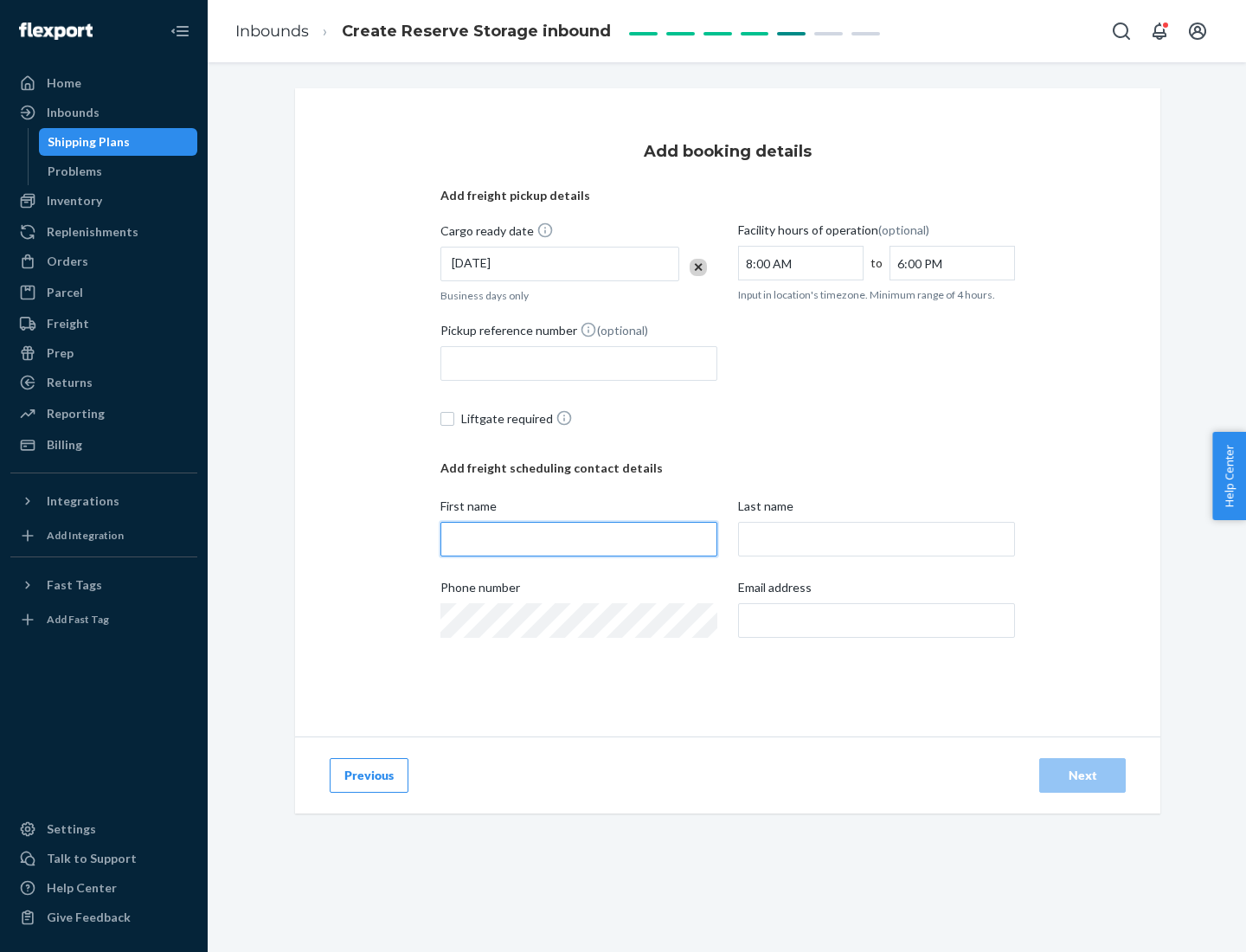
click at [579, 539] on input "First name" at bounding box center [579, 539] width 277 height 34
type input "[PERSON_NAME]"
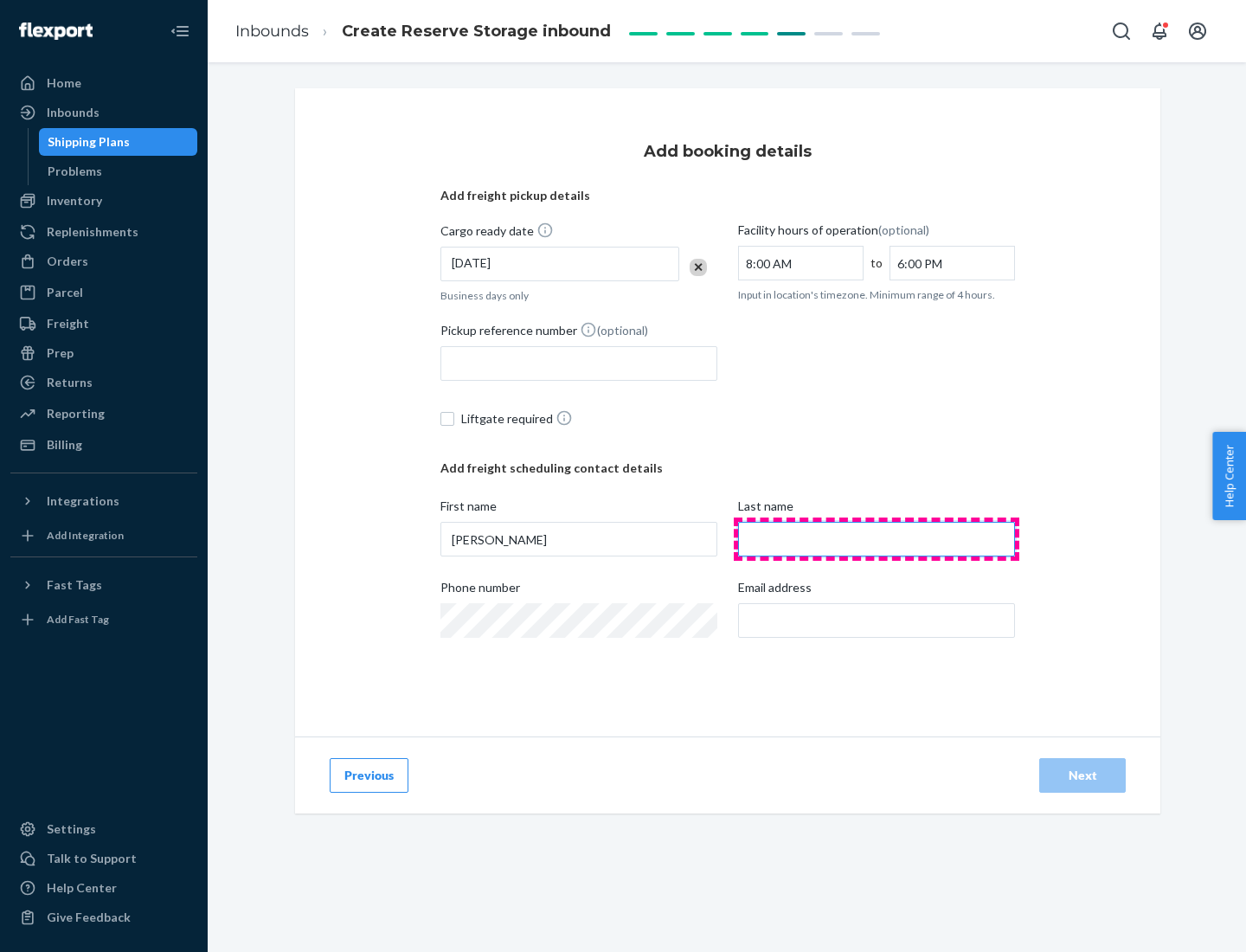
click at [876, 539] on input "Last name" at bounding box center [876, 539] width 277 height 34
type input "Doe"
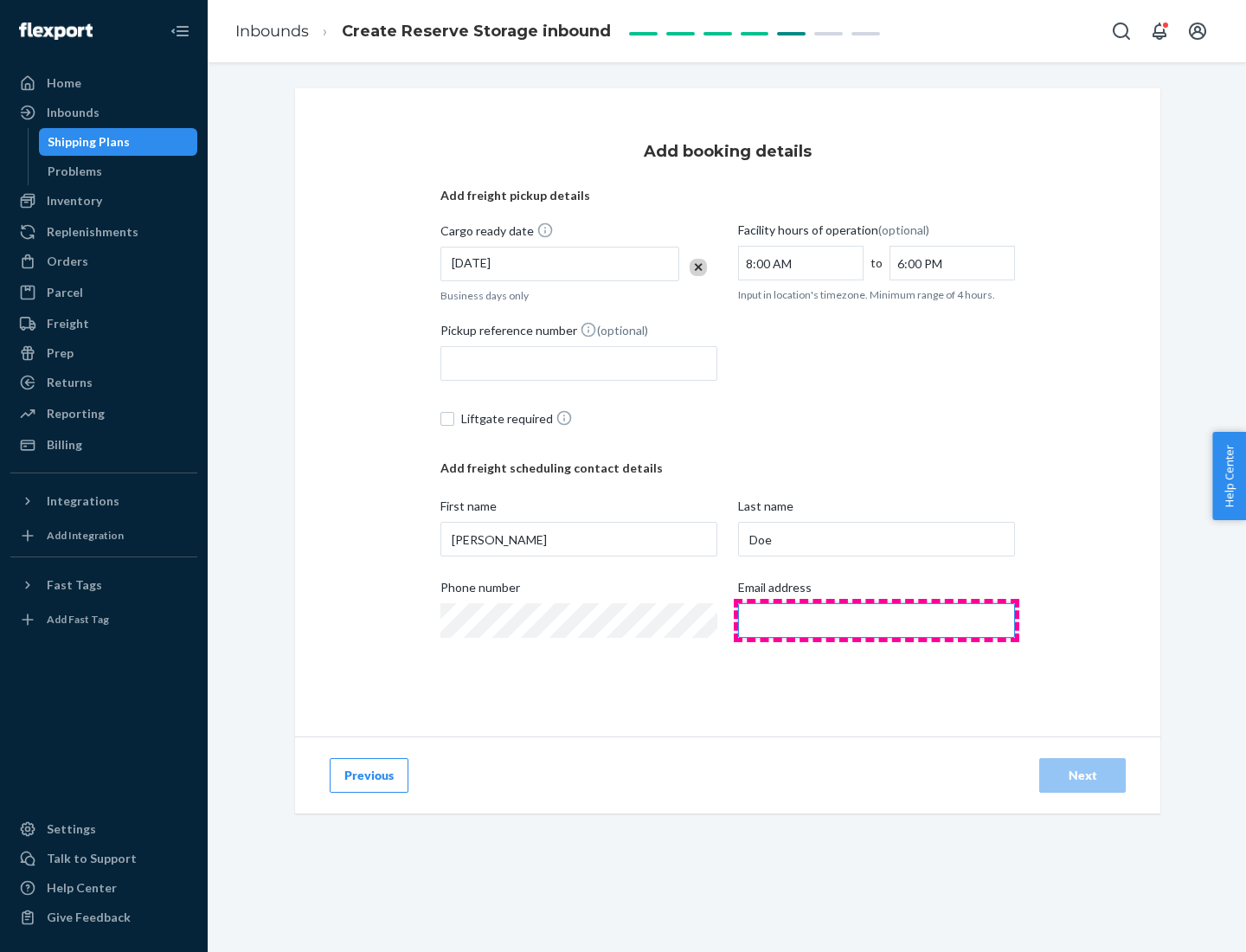
click at [876, 621] on input "Email address" at bounding box center [876, 621] width 277 height 34
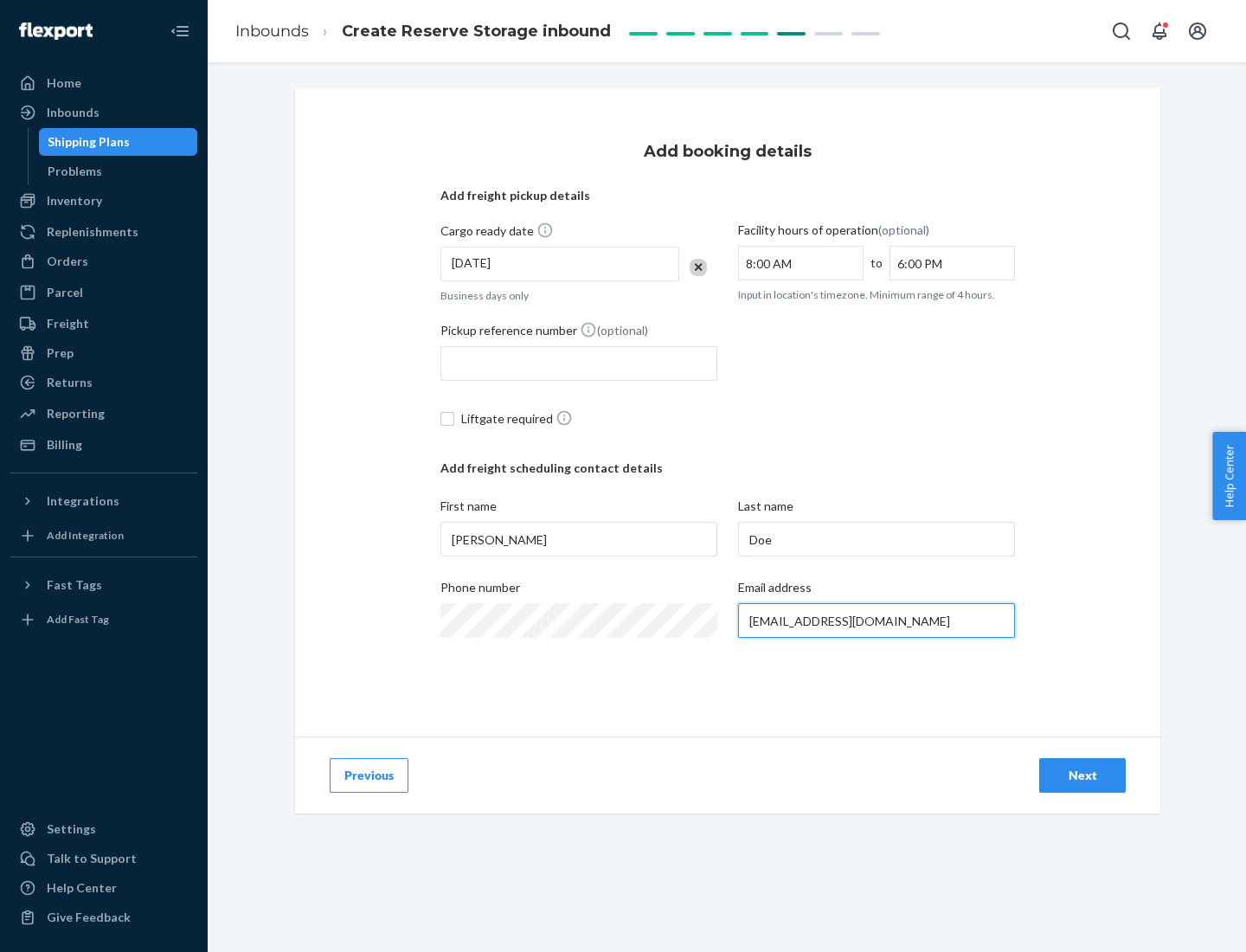
type input "[EMAIL_ADDRESS][DOMAIN_NAME]"
click at [1083, 775] on div "Next" at bounding box center [1083, 775] width 57 height 17
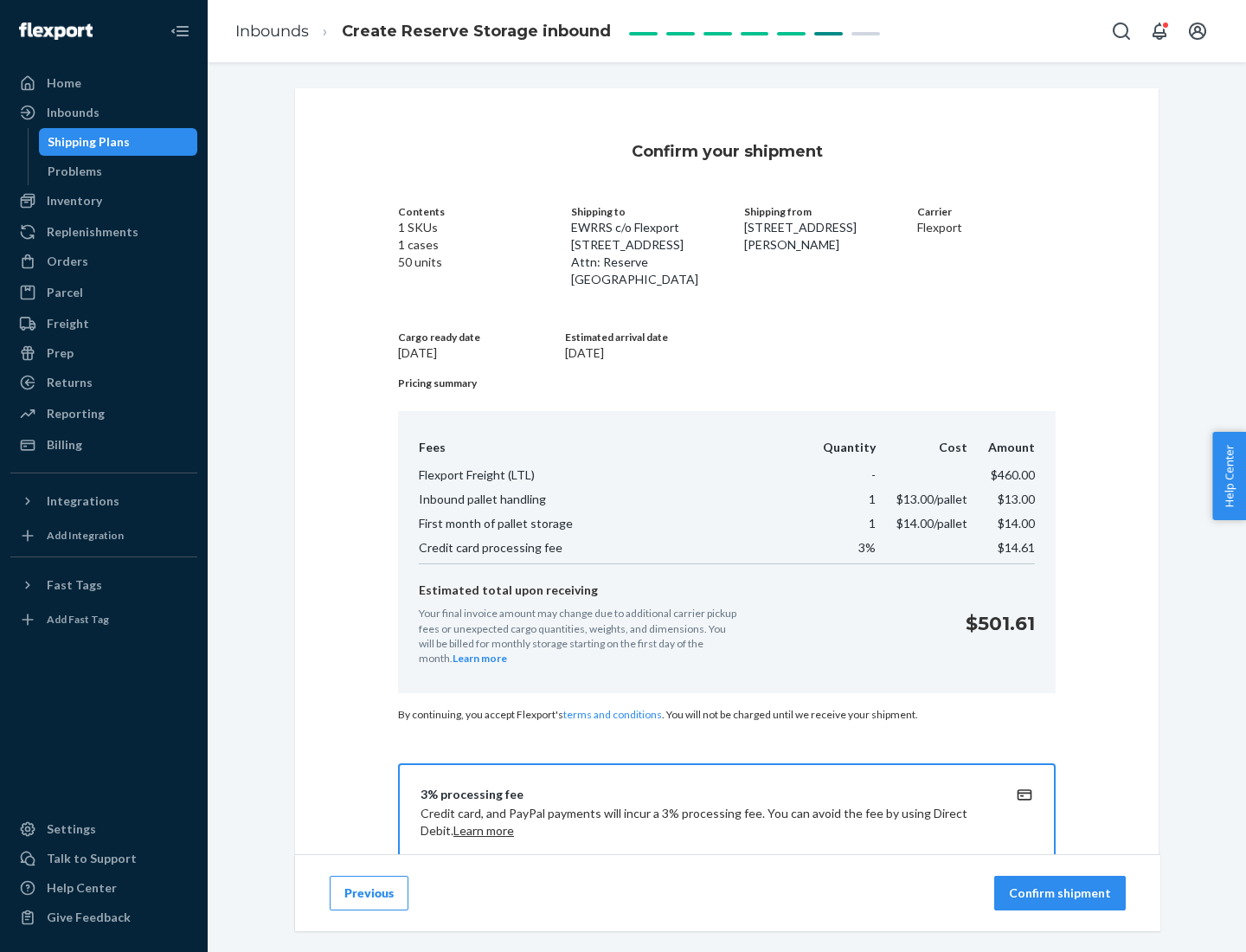
scroll to position [249, 0]
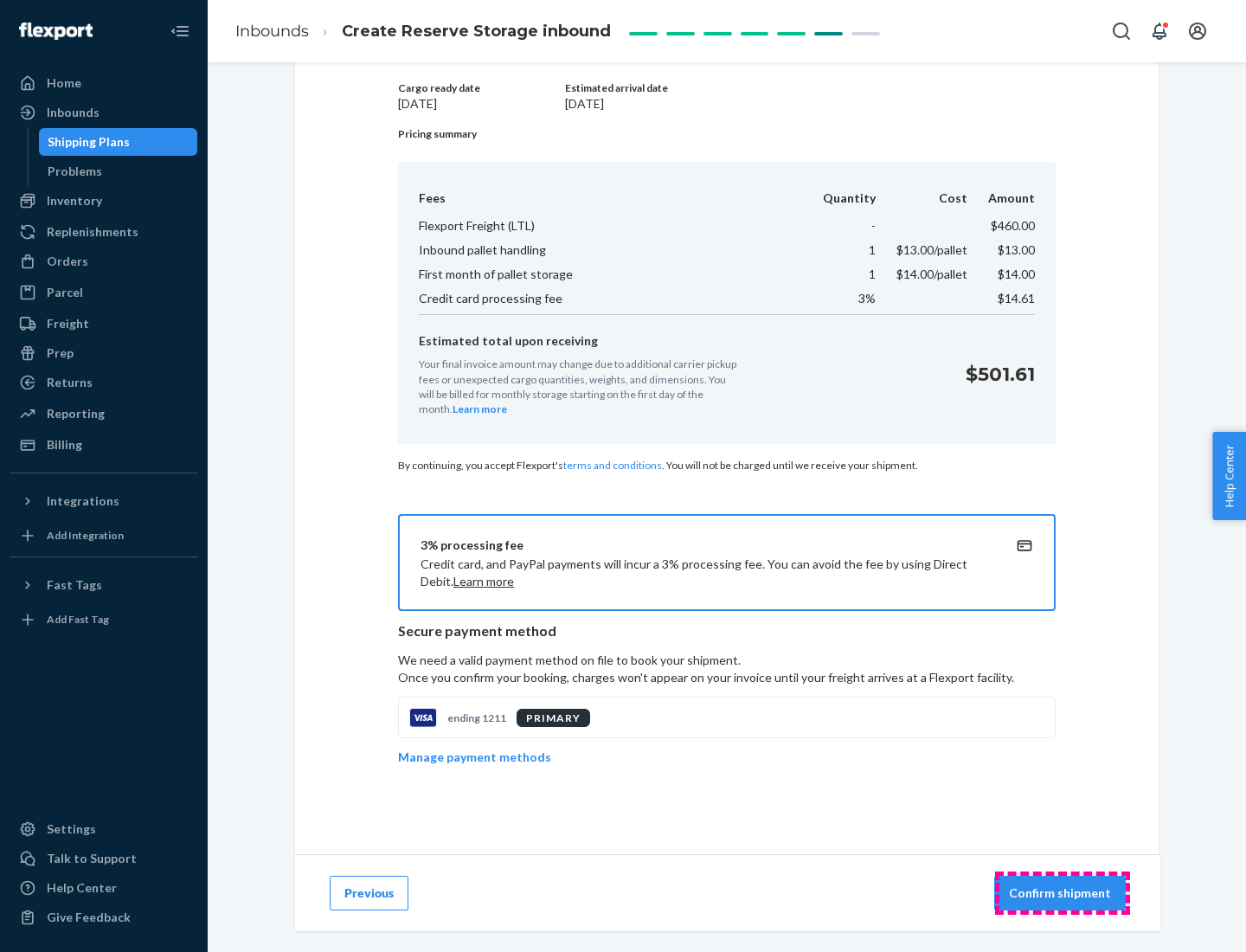
click at [1062, 893] on p "Confirm shipment" at bounding box center [1060, 893] width 102 height 17
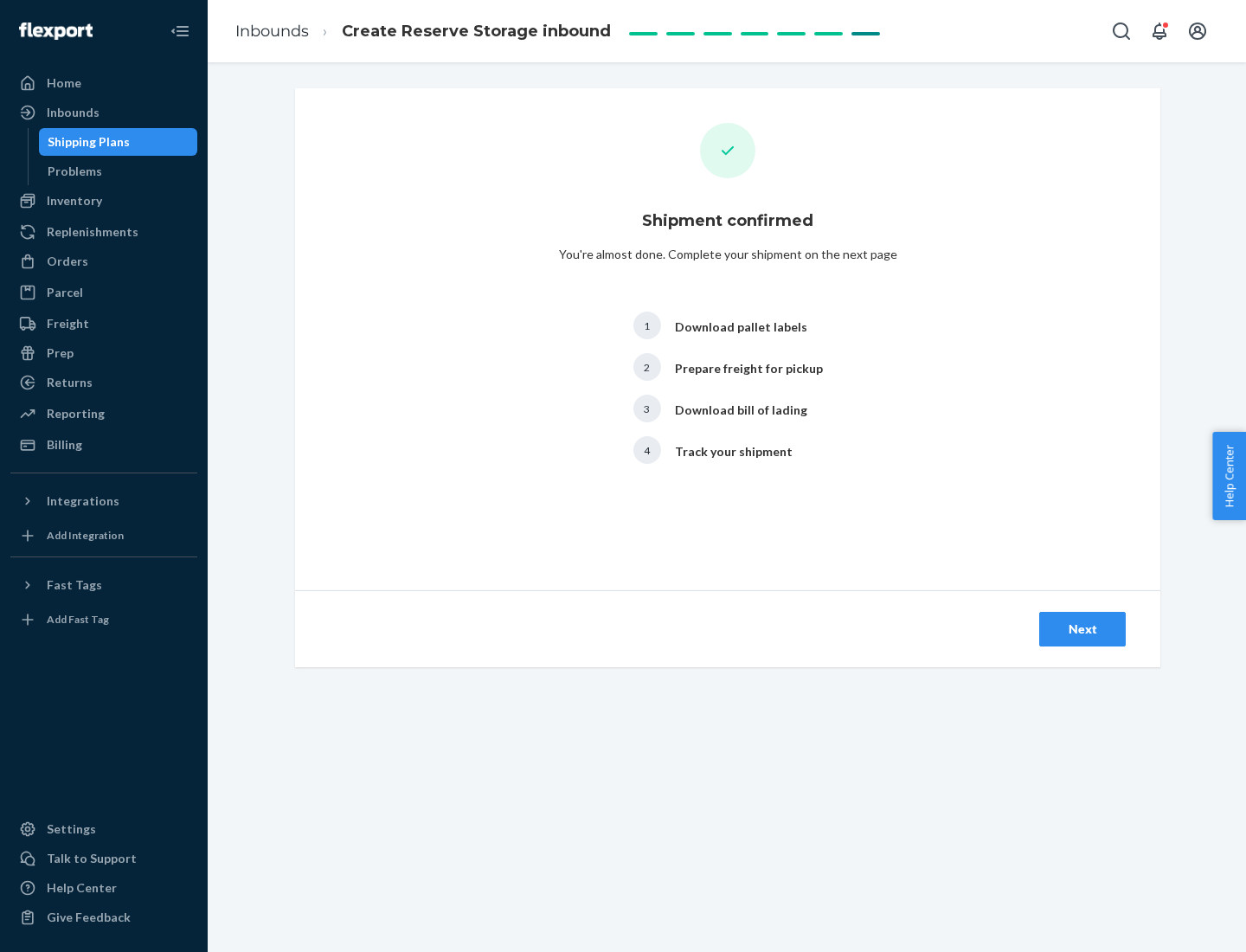
click at [1083, 629] on div "Next" at bounding box center [1083, 629] width 57 height 17
